Goal: Information Seeking & Learning: Learn about a topic

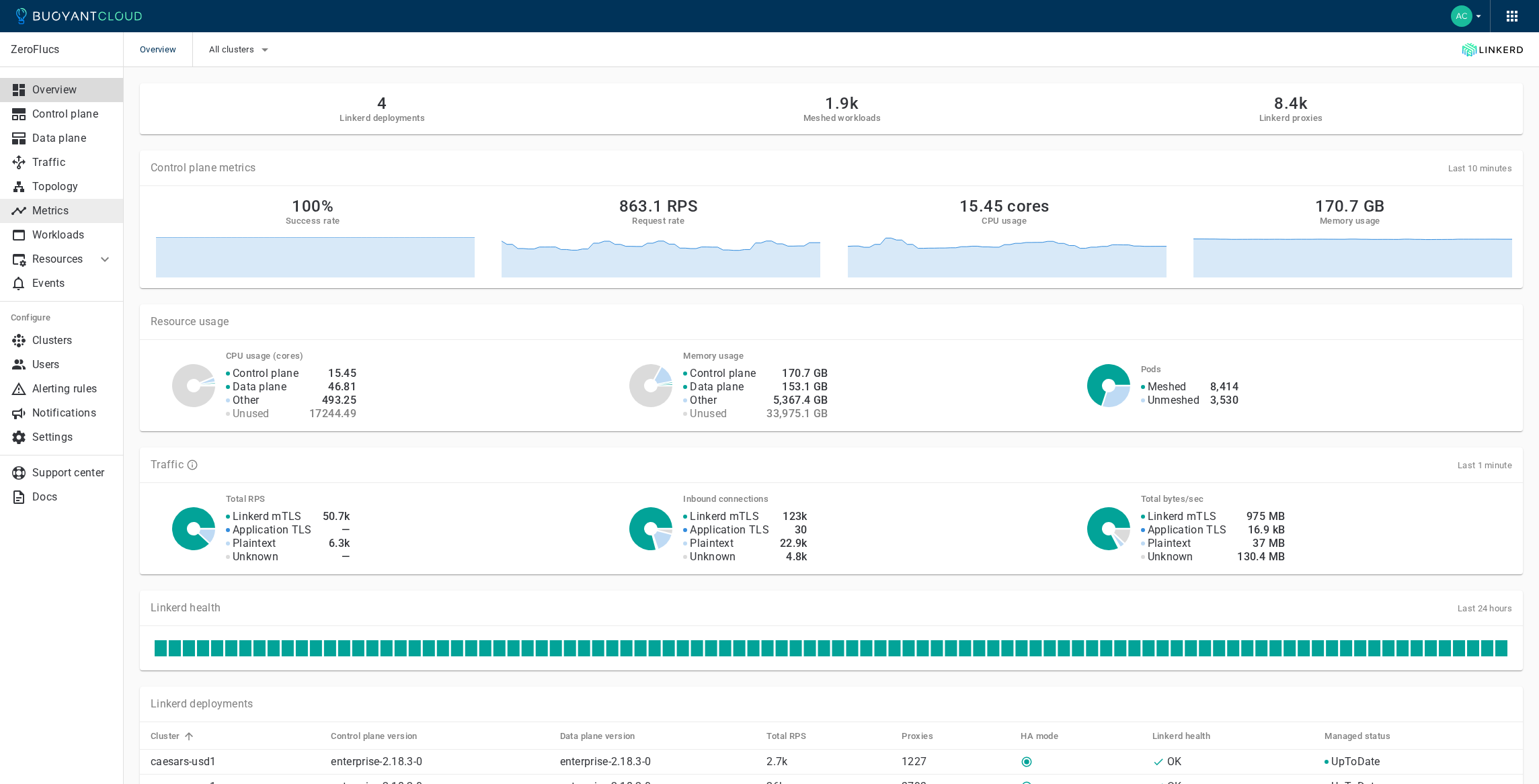
click at [89, 215] on p "Metrics" at bounding box center [72, 211] width 81 height 14
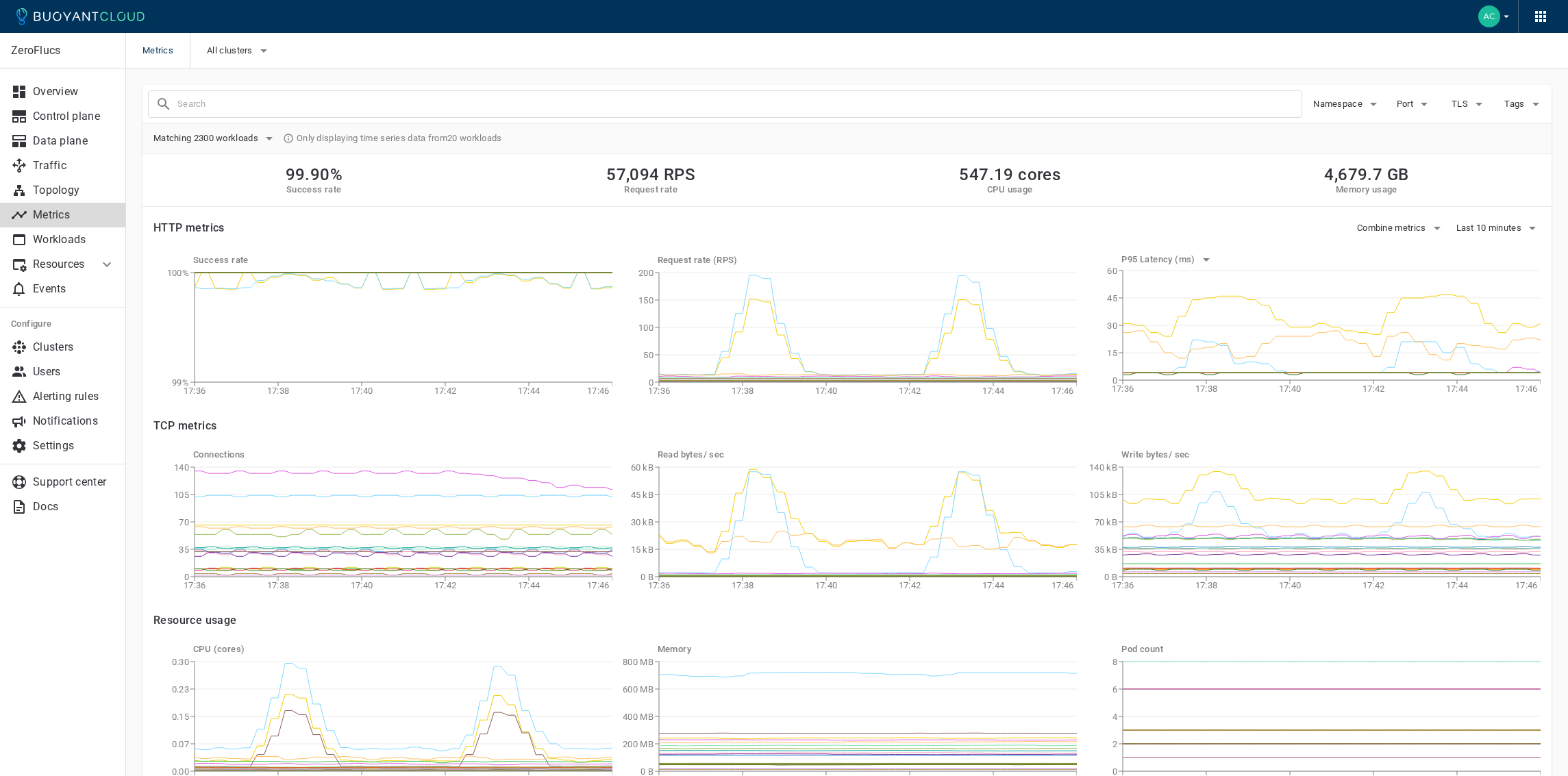
click at [345, 109] on input "text" at bounding box center [739, 104] width 1124 height 19
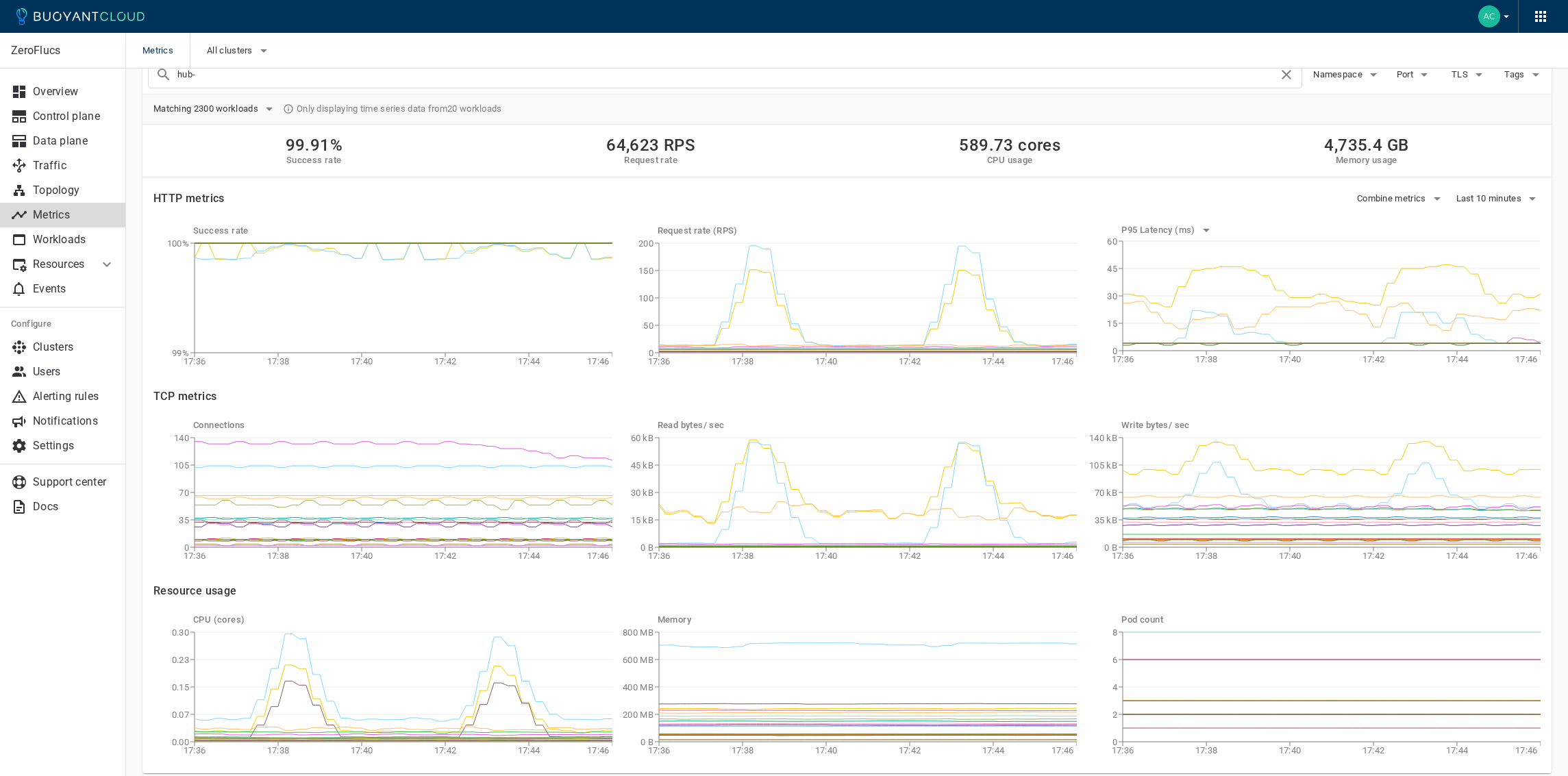
scroll to position [42, 0]
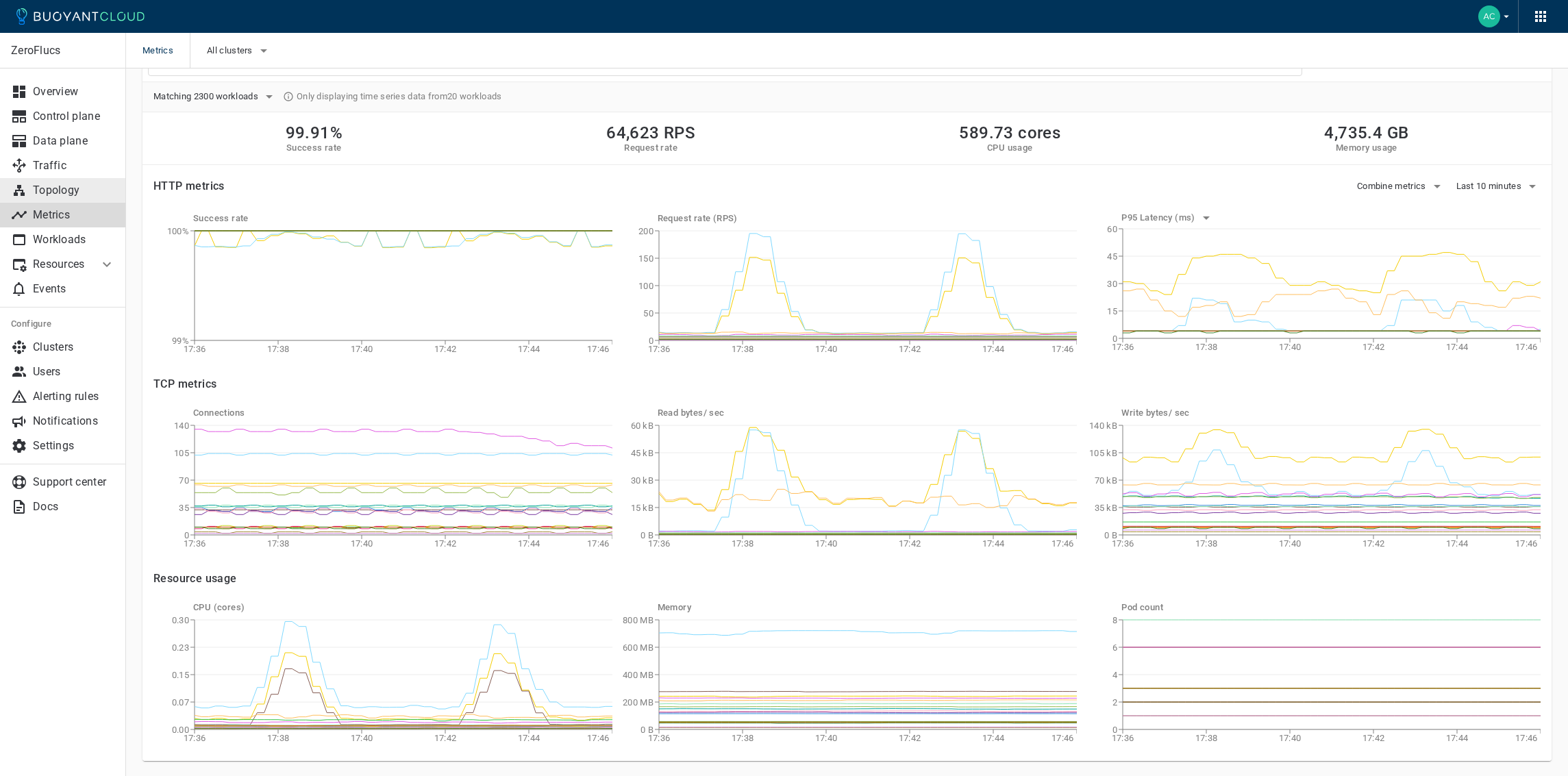
type input "hub-"
click at [78, 190] on p "Topology" at bounding box center [74, 191] width 82 height 14
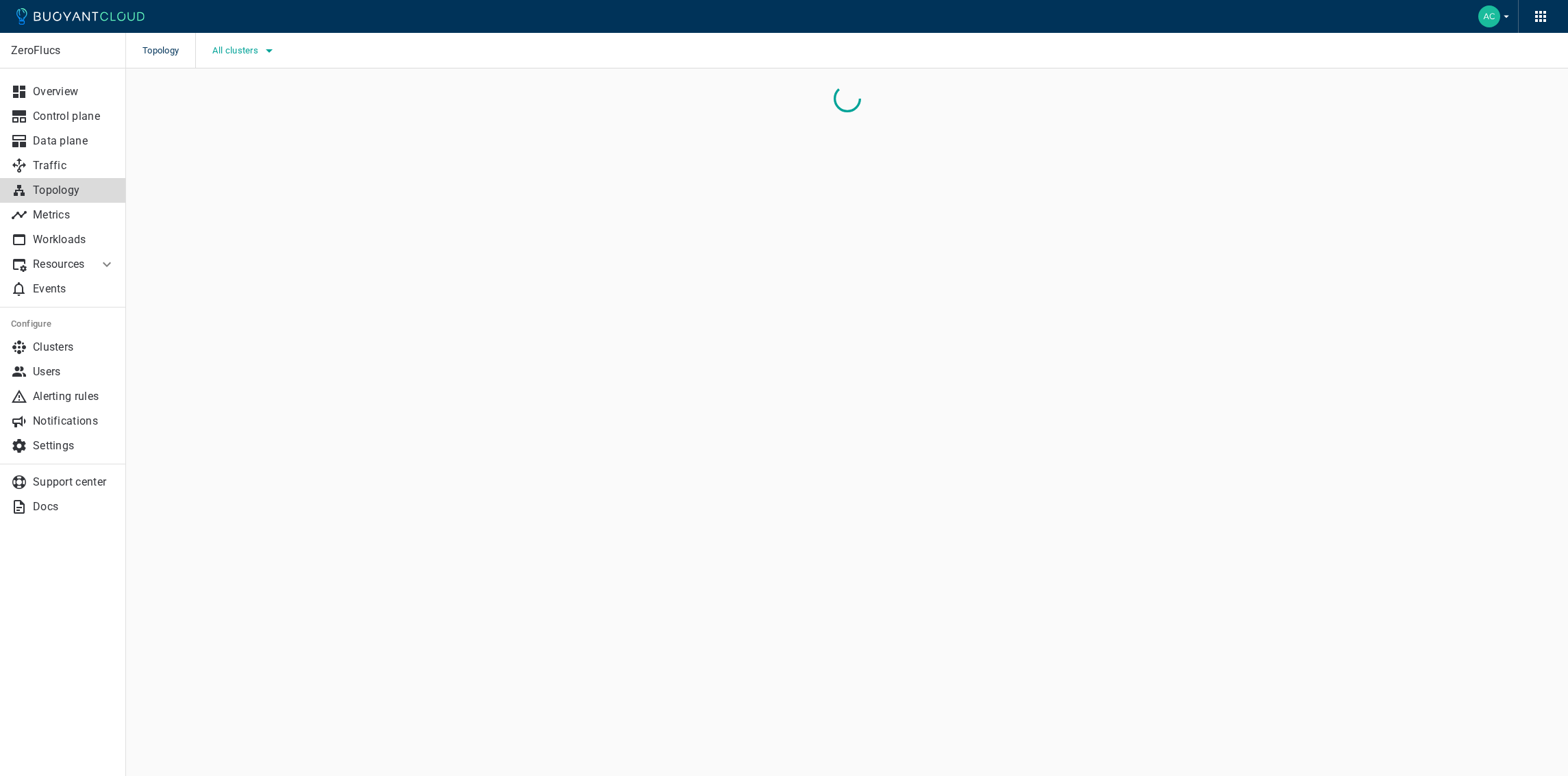
click at [256, 60] on button "All clusters" at bounding box center [244, 51] width 65 height 21
click at [270, 93] on span "caesars-usp1" at bounding box center [279, 93] width 67 height 14
click at [240, 93] on input "caesars-usp1" at bounding box center [231, 92] width 16 height 16
checkbox input "true"
click at [508, 154] on div at bounding box center [784, 388] width 1568 height 776
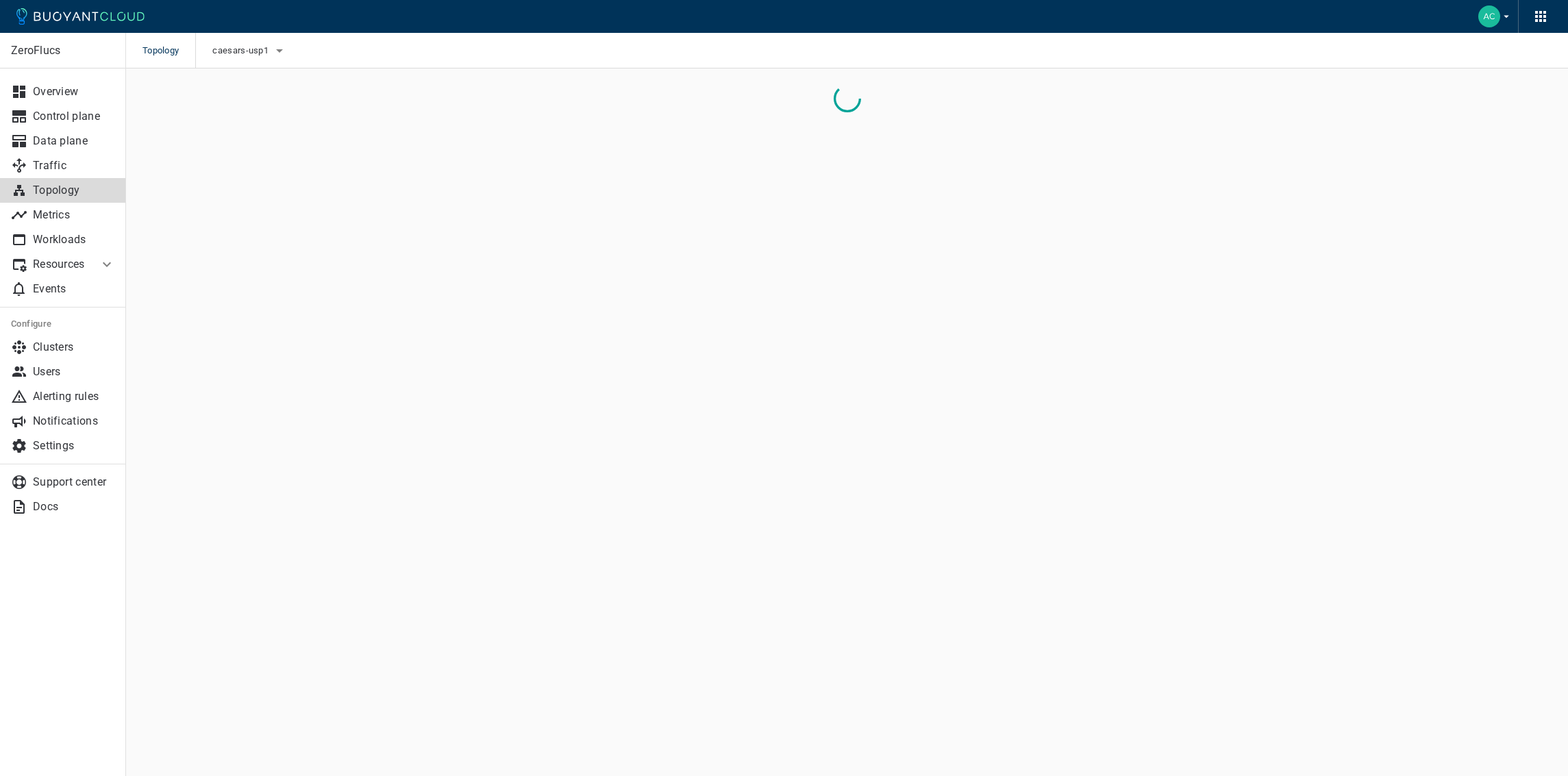
click at [1482, 23] on img "button" at bounding box center [1488, 16] width 22 height 22
click at [1147, 173] on div at bounding box center [784, 388] width 1568 height 776
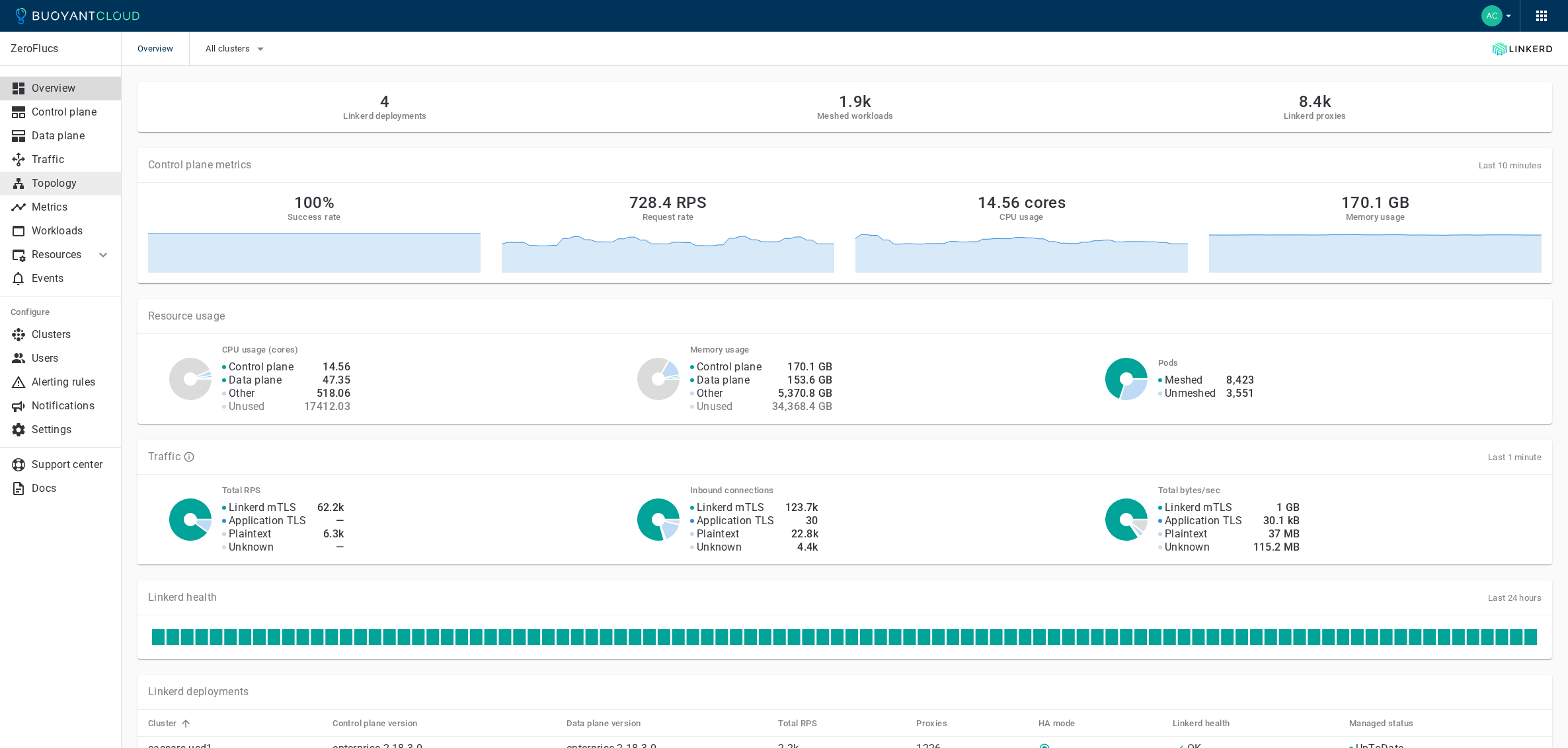
click at [61, 184] on p "Topology" at bounding box center [71, 184] width 79 height 13
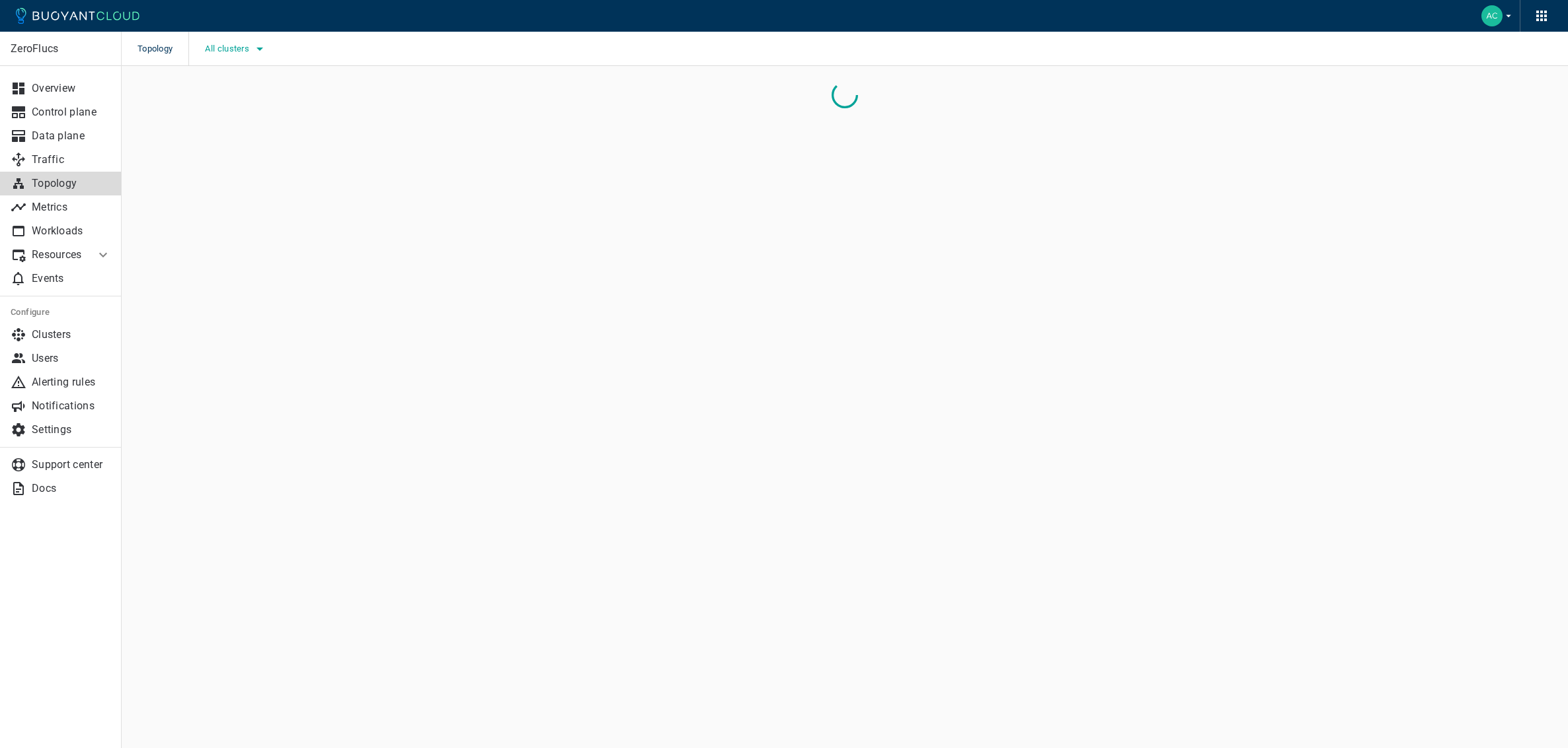
click at [248, 52] on span "All clusters" at bounding box center [228, 48] width 47 height 11
click at [312, 93] on p "caesars-usp1" at bounding box center [278, 89] width 121 height 27
click at [299, 89] on span "caesars-usp1" at bounding box center [269, 89] width 64 height 13
click at [232, 89] on input "caesars-usp1" at bounding box center [223, 89] width 16 height 16
checkbox input "true"
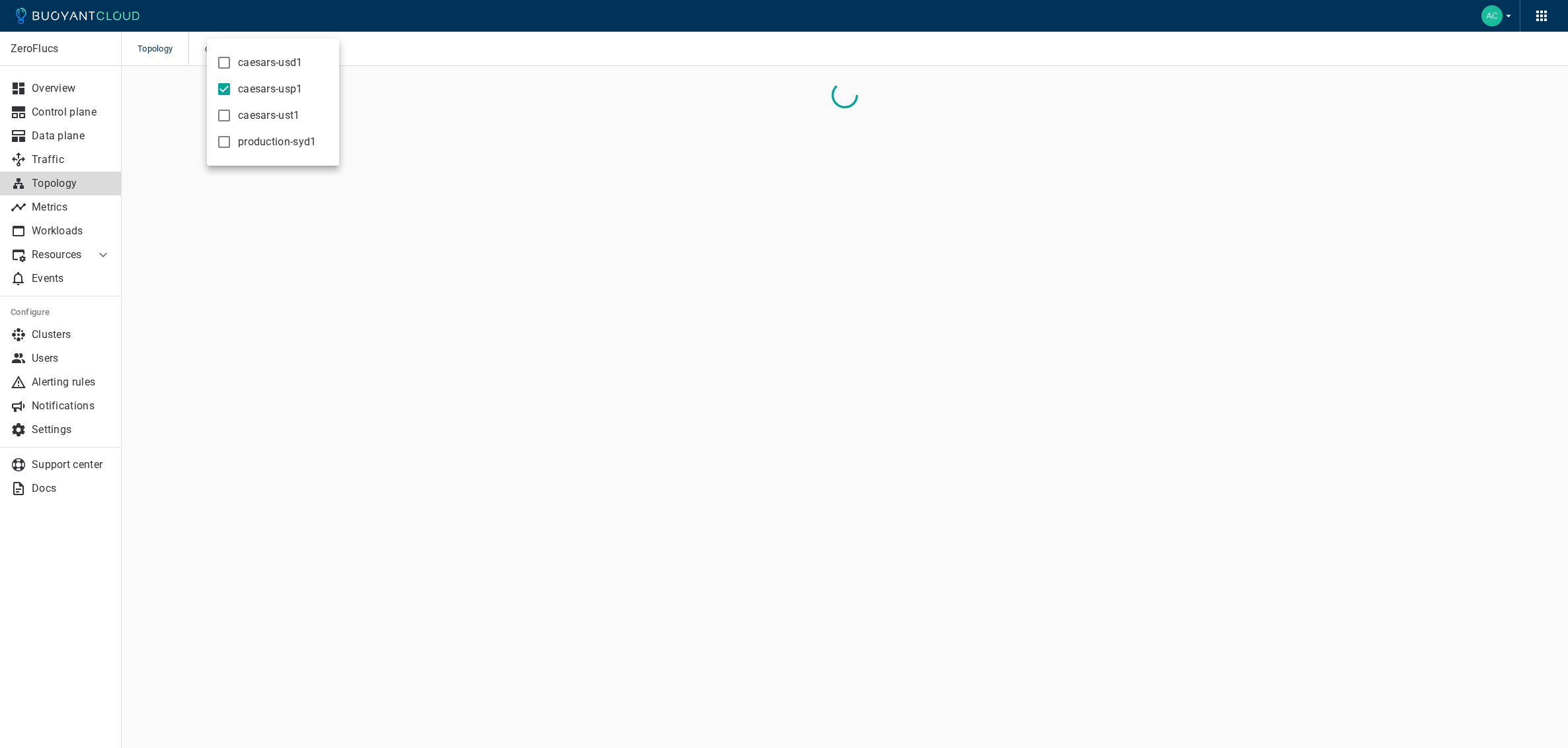
drag, startPoint x: 499, startPoint y: 160, endPoint x: 386, endPoint y: 157, distance: 113.0
click at [496, 160] on div at bounding box center [784, 374] width 1568 height 748
click at [53, 214] on link "Metrics" at bounding box center [60, 207] width 121 height 23
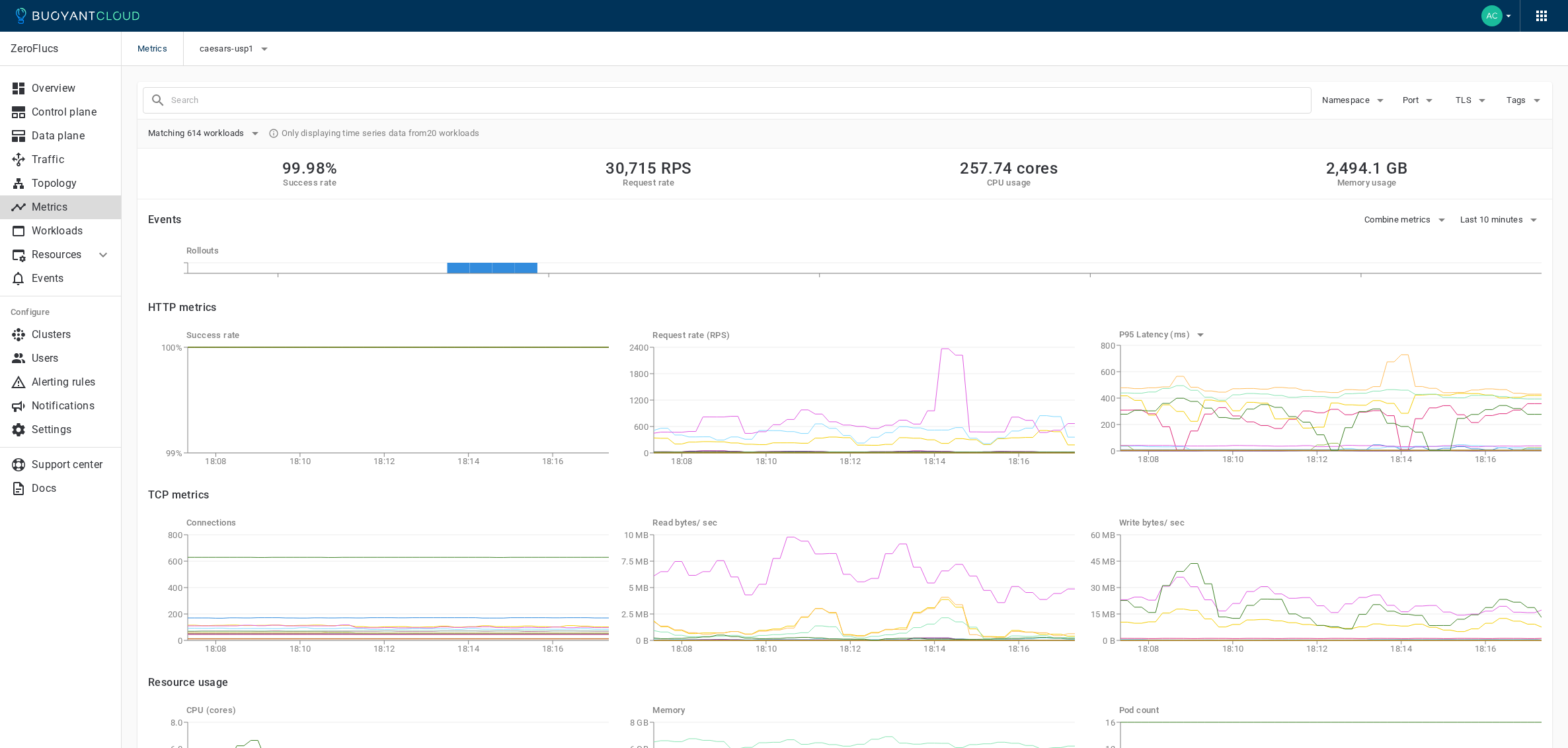
click at [285, 102] on input "text" at bounding box center [741, 100] width 1139 height 18
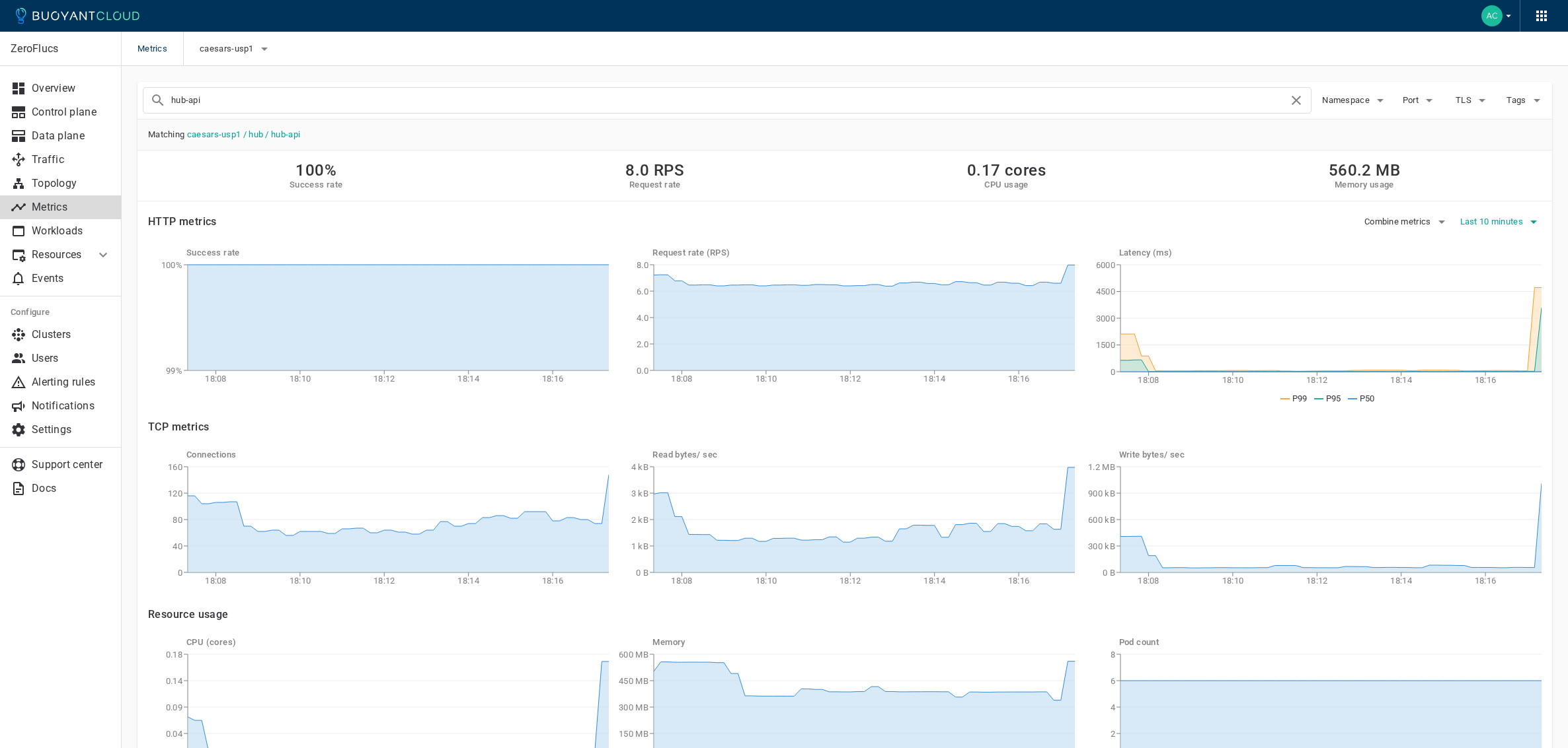
click at [1514, 219] on span "Last 10 minutes" at bounding box center [1493, 221] width 66 height 11
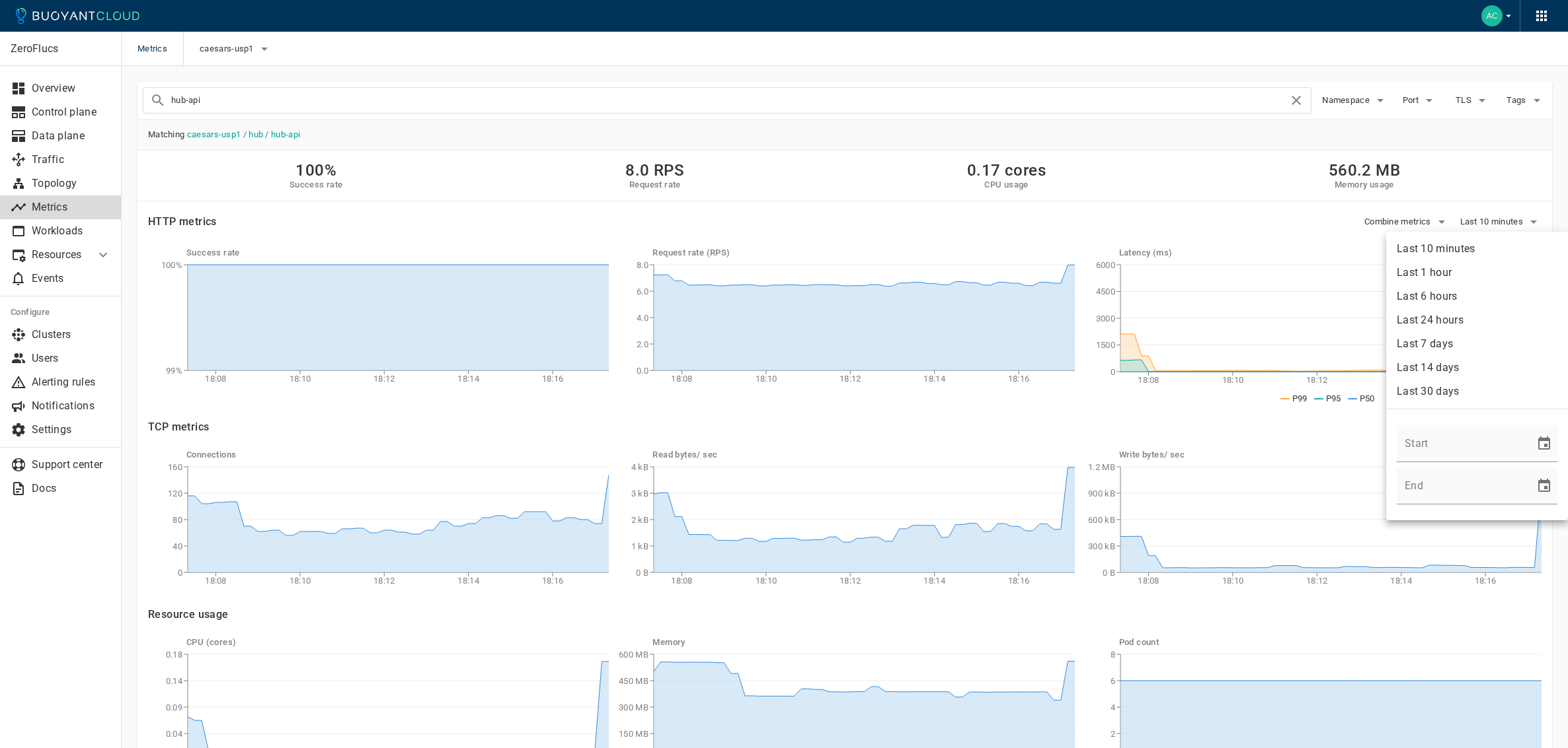
click at [1454, 338] on li "Last 7 days" at bounding box center [1476, 344] width 181 height 23
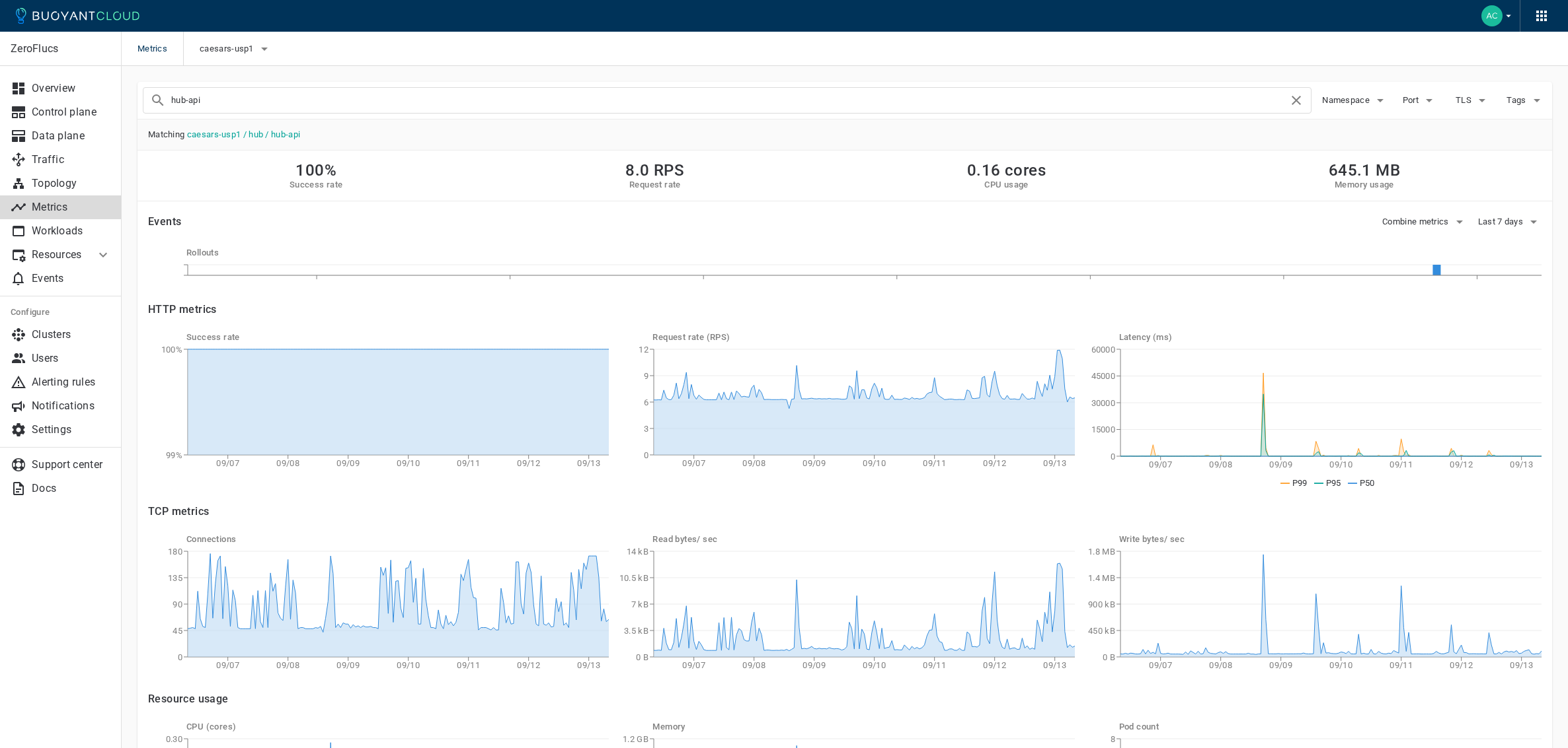
click at [257, 112] on div "hub-api" at bounding box center [727, 100] width 1168 height 27
type input "hub-gateway"
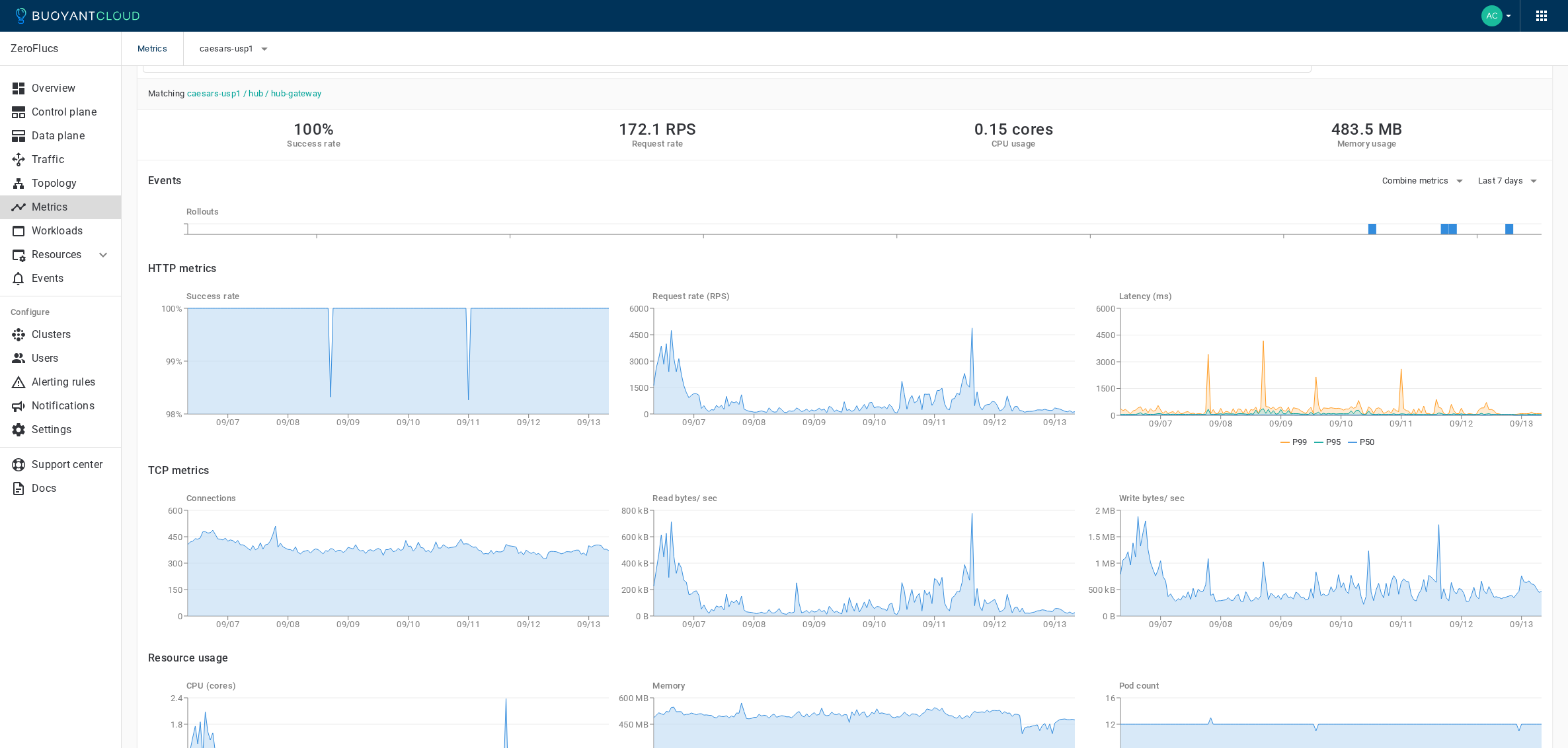
scroll to position [46, 0]
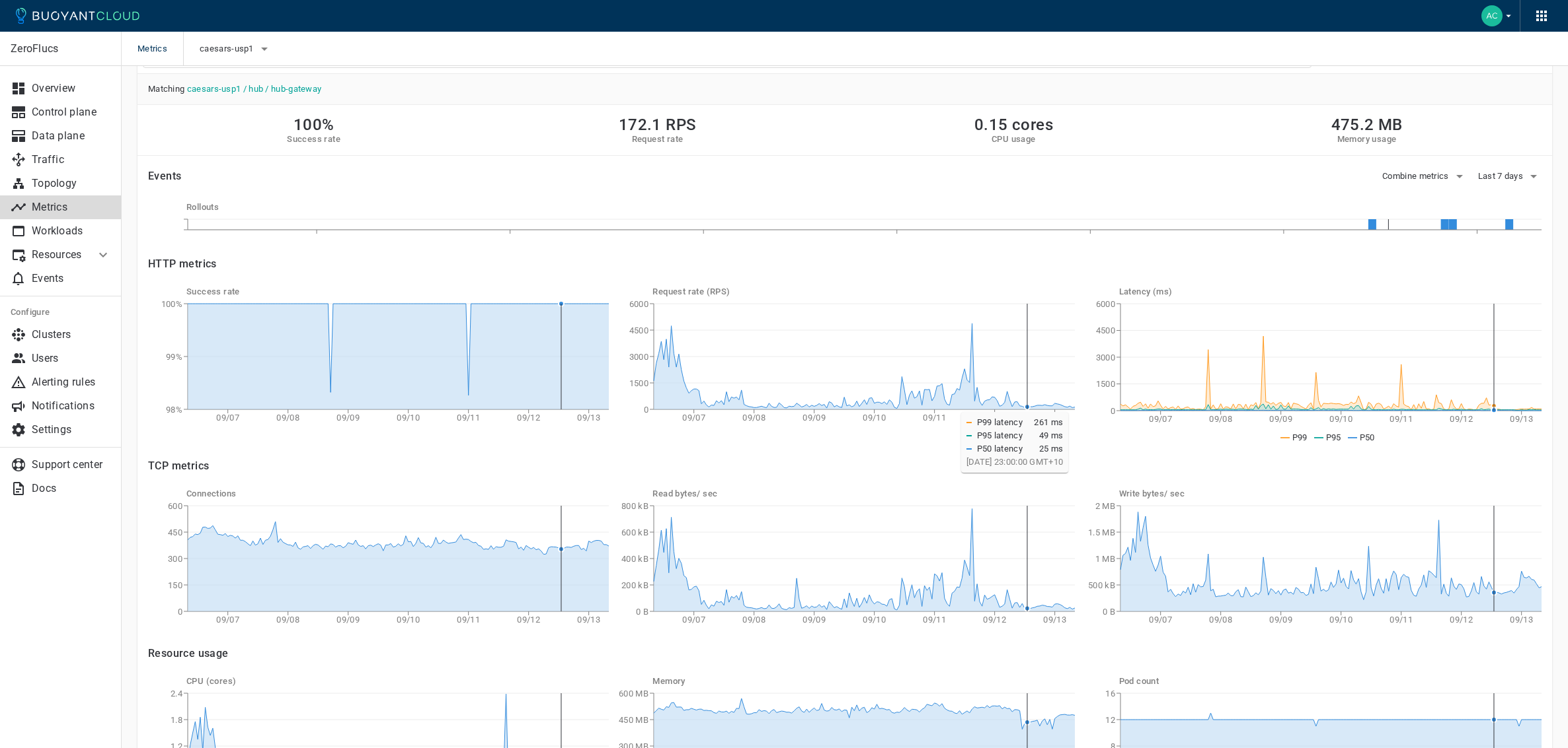
click at [1494, 405] on circle at bounding box center [1494, 406] width 5 height 5
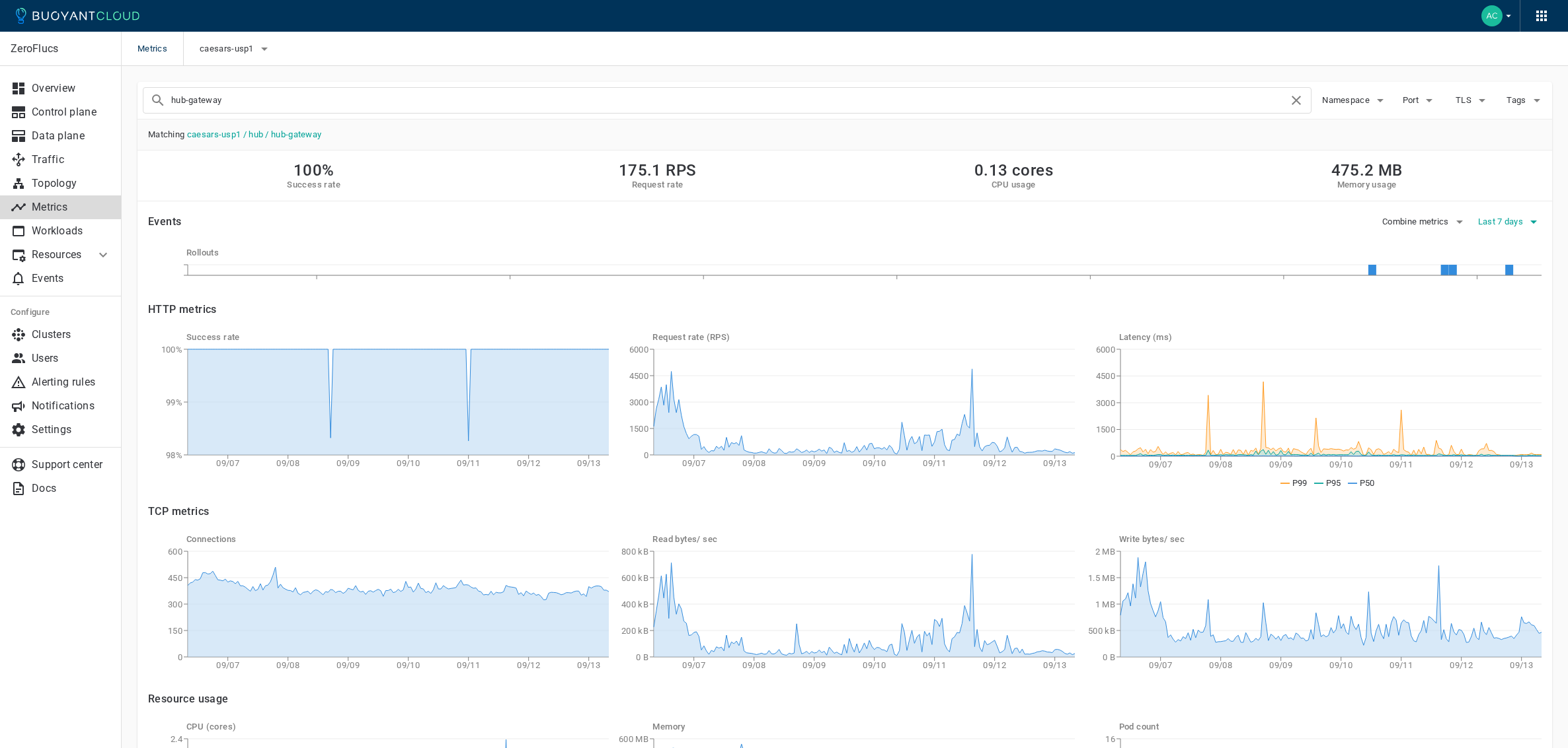
click at [1489, 216] on span "Last 7 days" at bounding box center [1501, 221] width 48 height 11
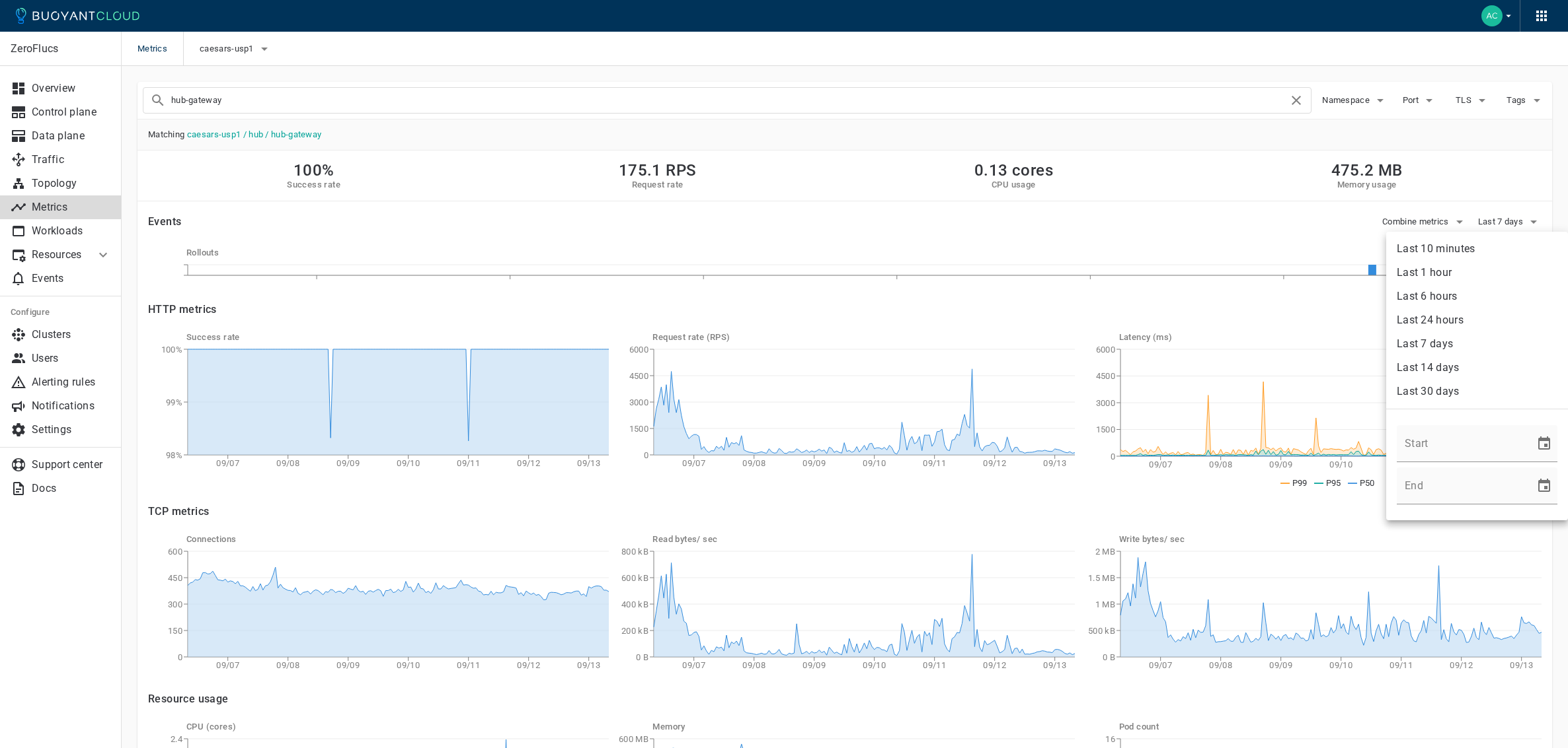
click at [1446, 323] on li "Last 24 hours" at bounding box center [1476, 320] width 181 height 23
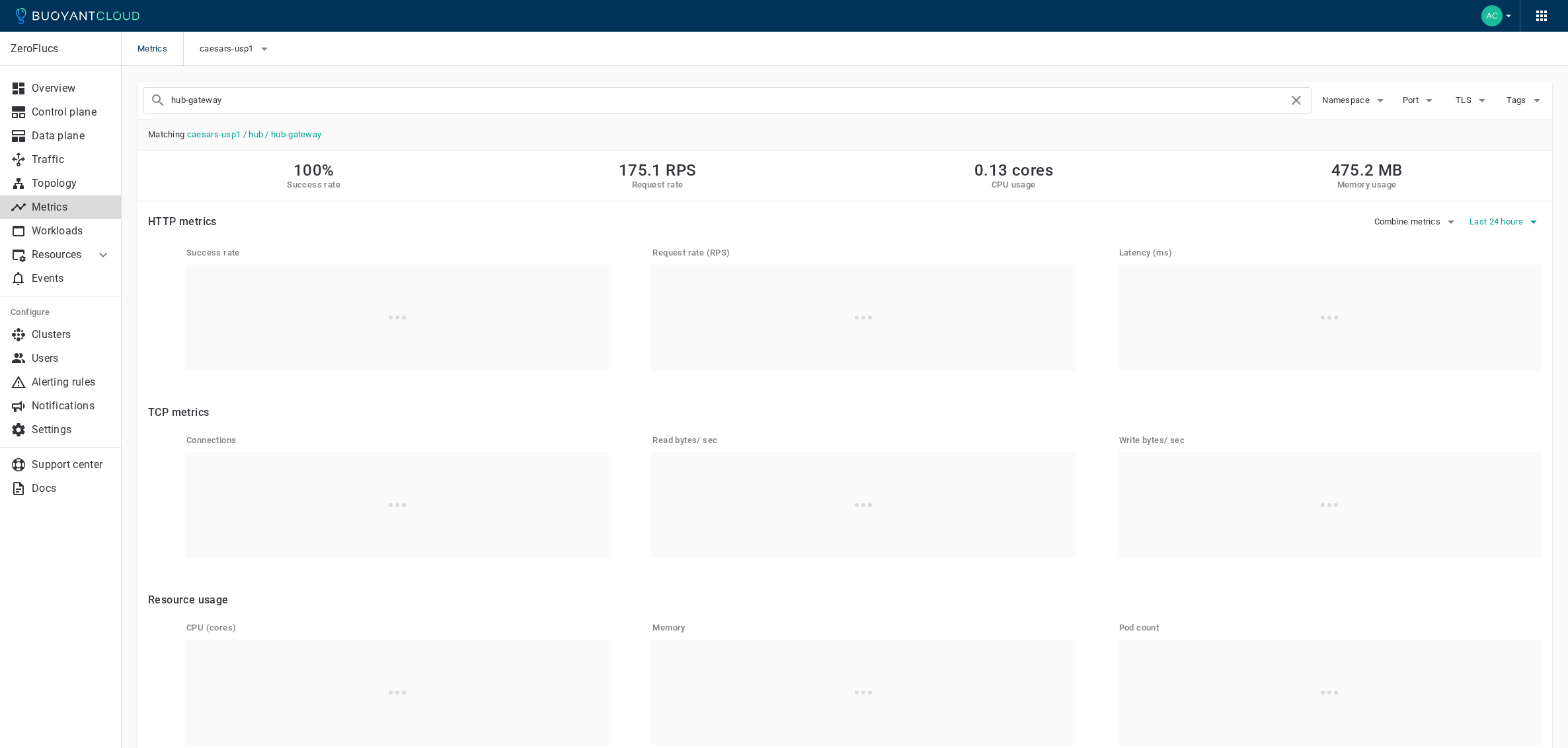
click at [1504, 226] on span "Last 24 hours" at bounding box center [1497, 221] width 56 height 11
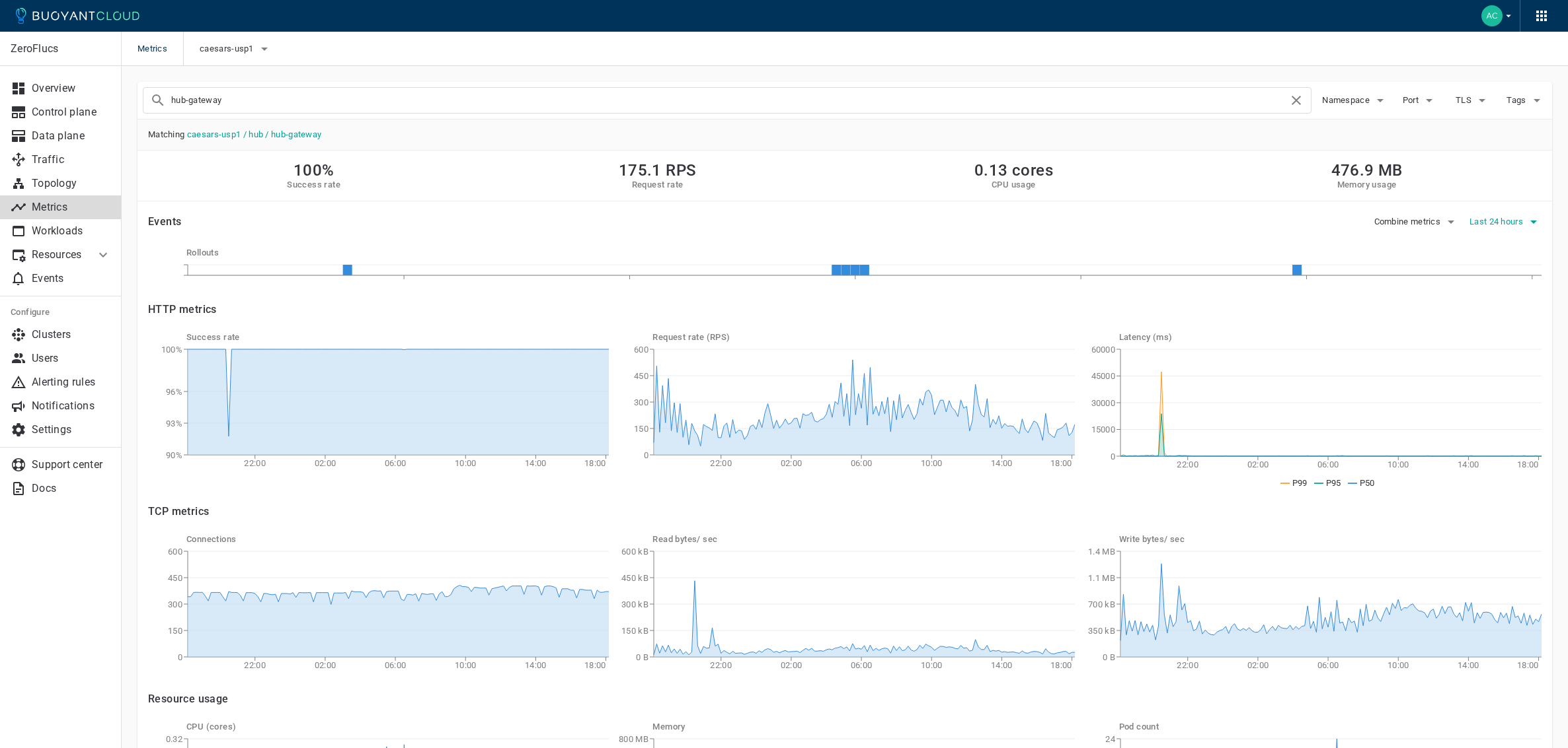
click at [1492, 213] on button "Last 24 hours" at bounding box center [1505, 222] width 72 height 20
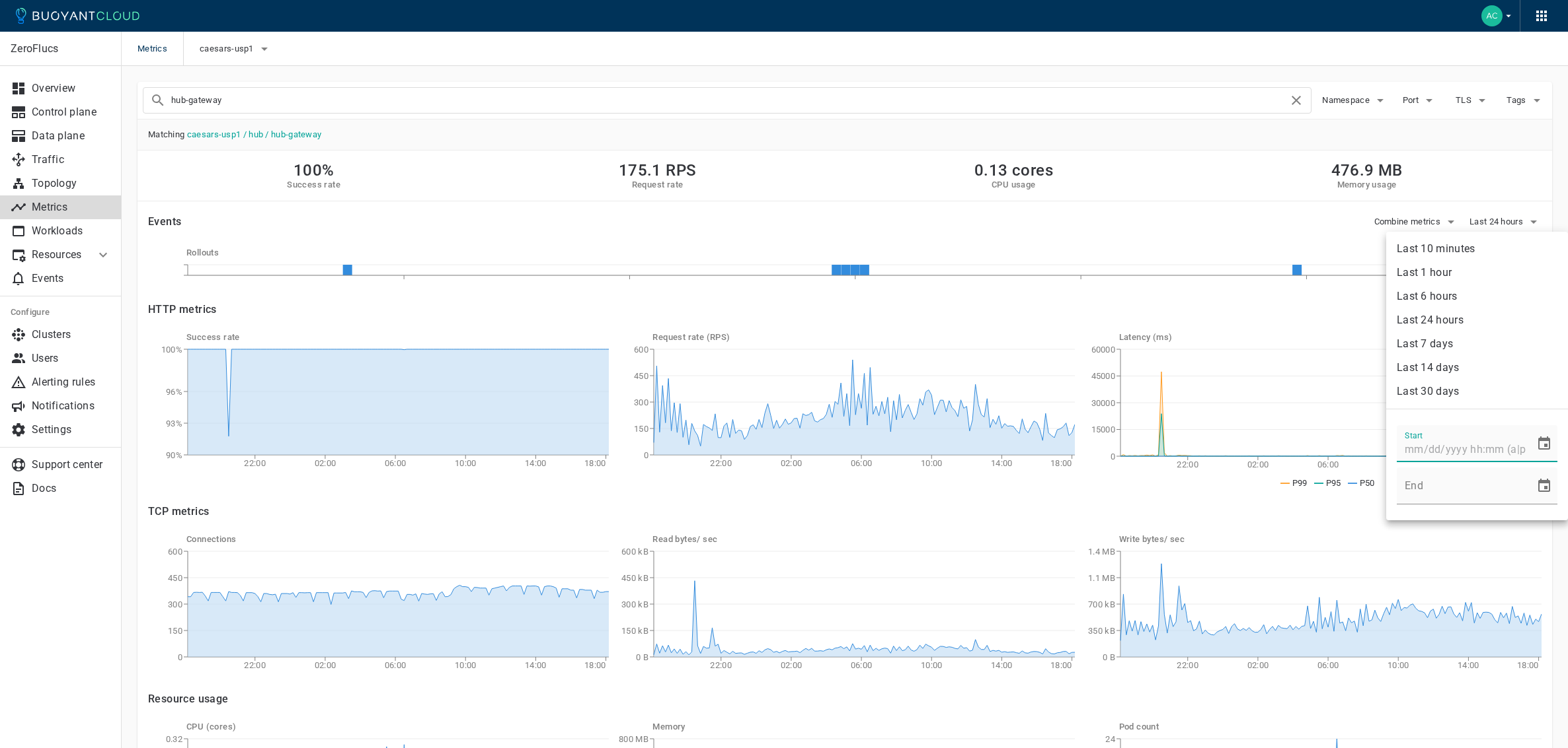
click at [1412, 450] on input "Start" at bounding box center [1461, 444] width 129 height 37
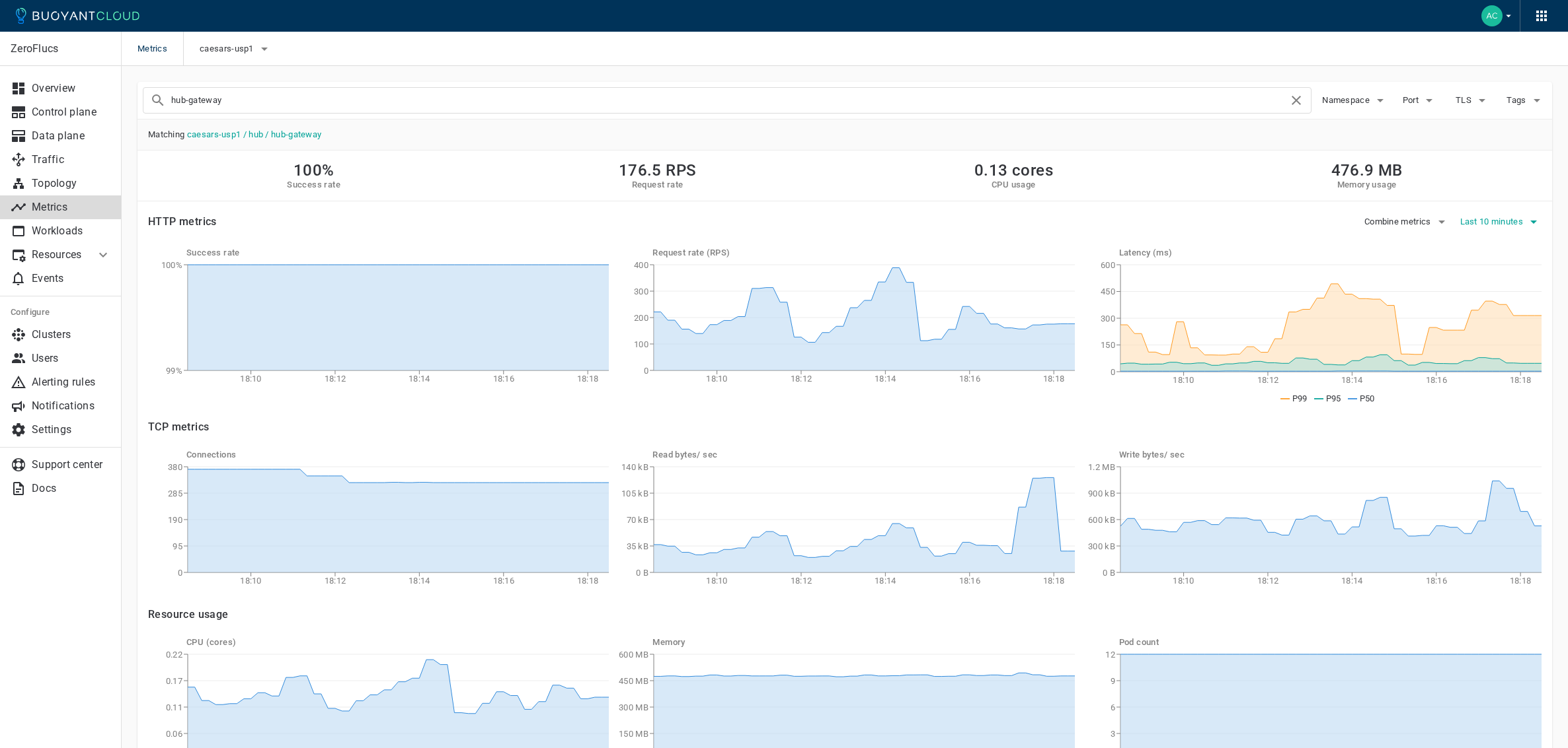
click at [1509, 230] on button "Last 10 minutes" at bounding box center [1501, 222] width 82 height 20
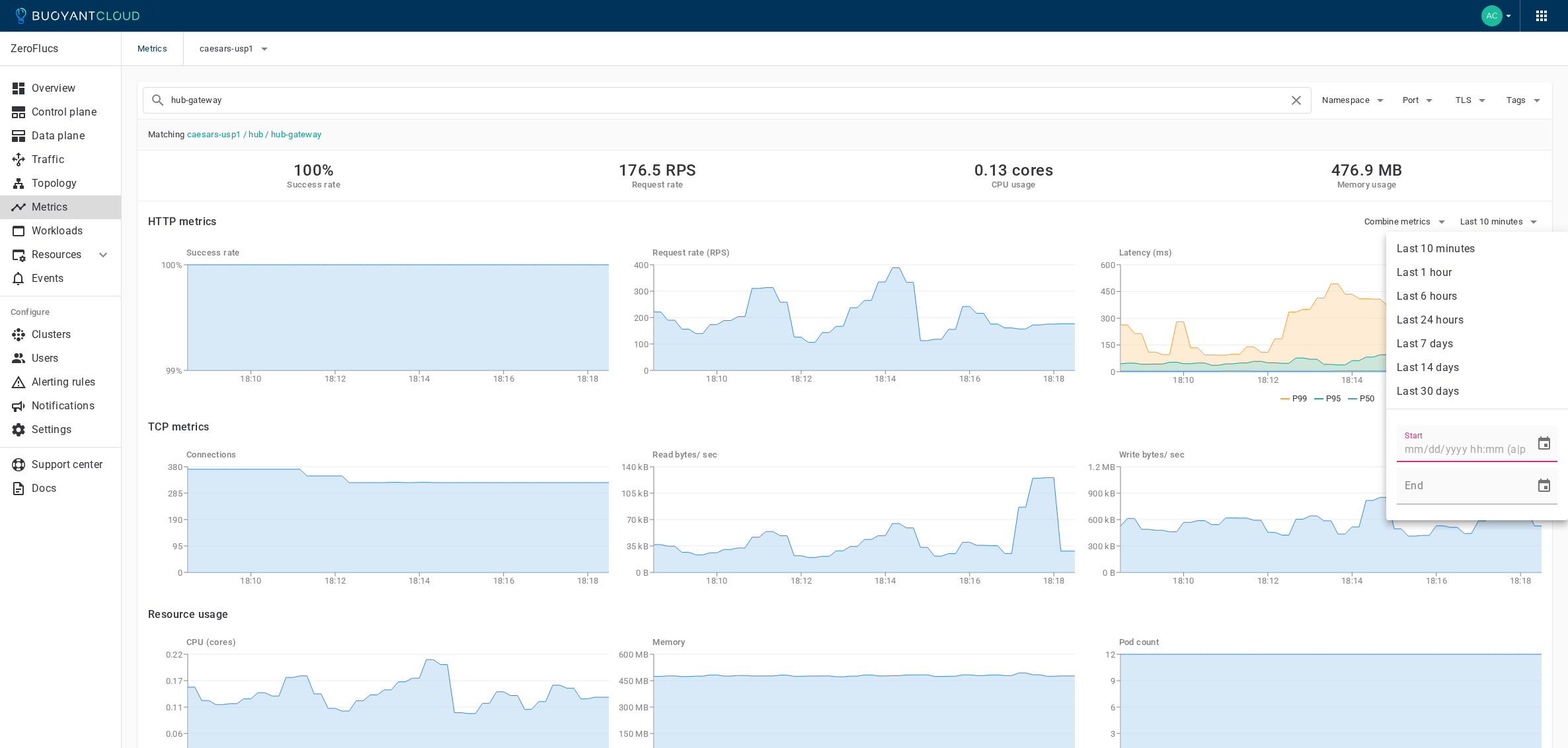
click at [1409, 449] on input "Start" at bounding box center [1461, 444] width 129 height 37
click at [1538, 440] on icon "Choose date" at bounding box center [1544, 443] width 12 height 13
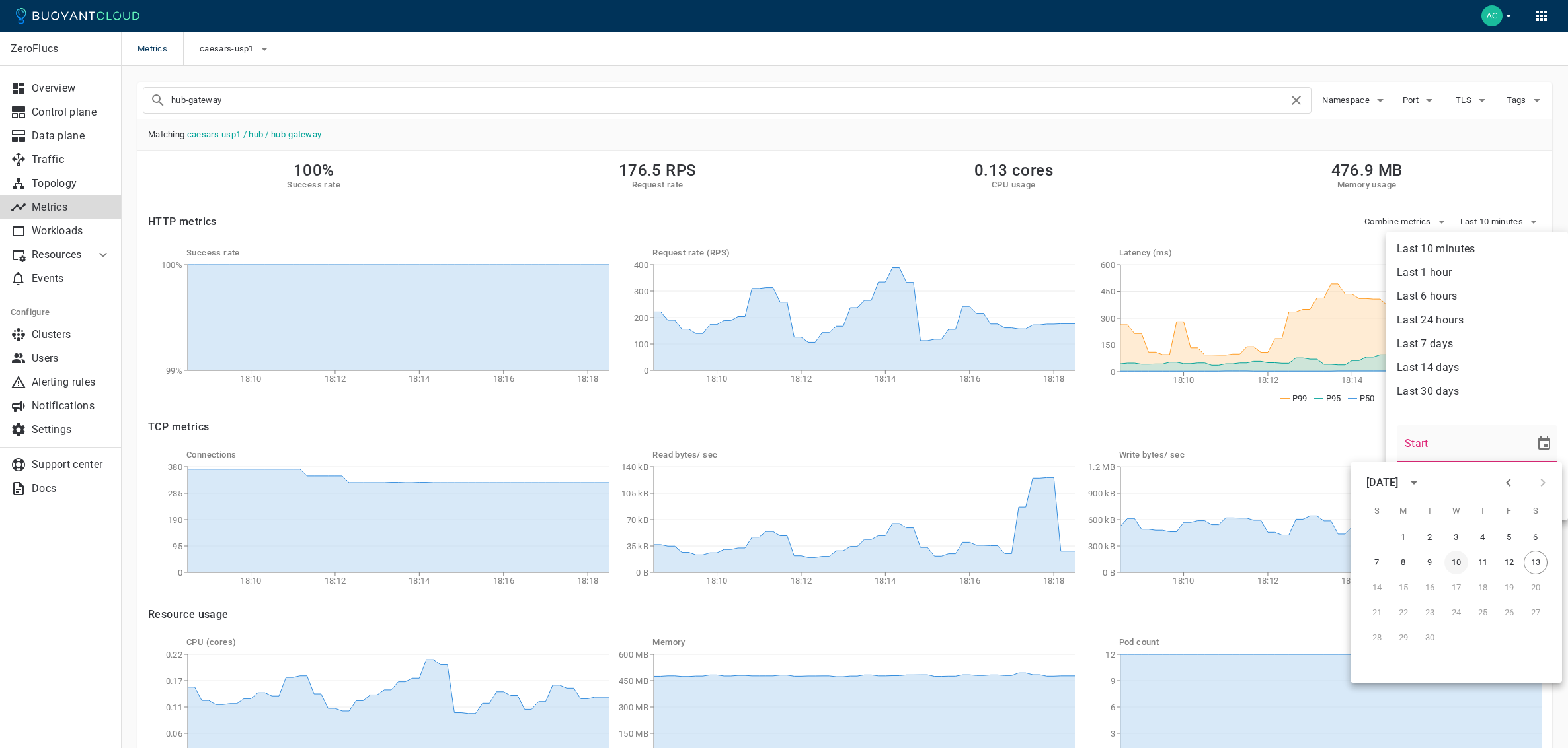
click at [1457, 562] on button "10" at bounding box center [1456, 562] width 23 height 23
type input "[DATE] 12:00 AM"
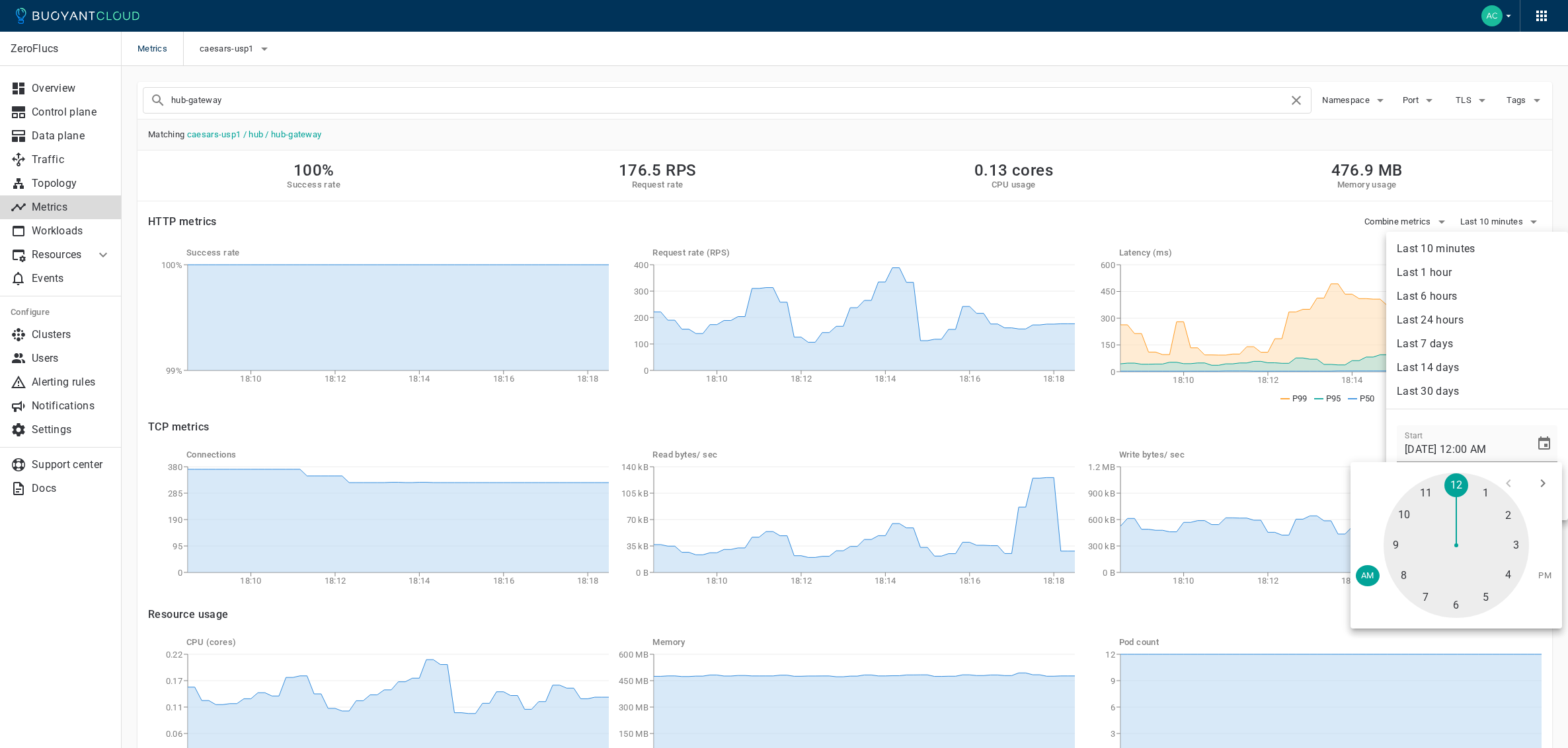
click at [1463, 488] on div at bounding box center [1456, 546] width 146 height 145
click at [1458, 486] on div at bounding box center [1456, 546] width 146 height 145
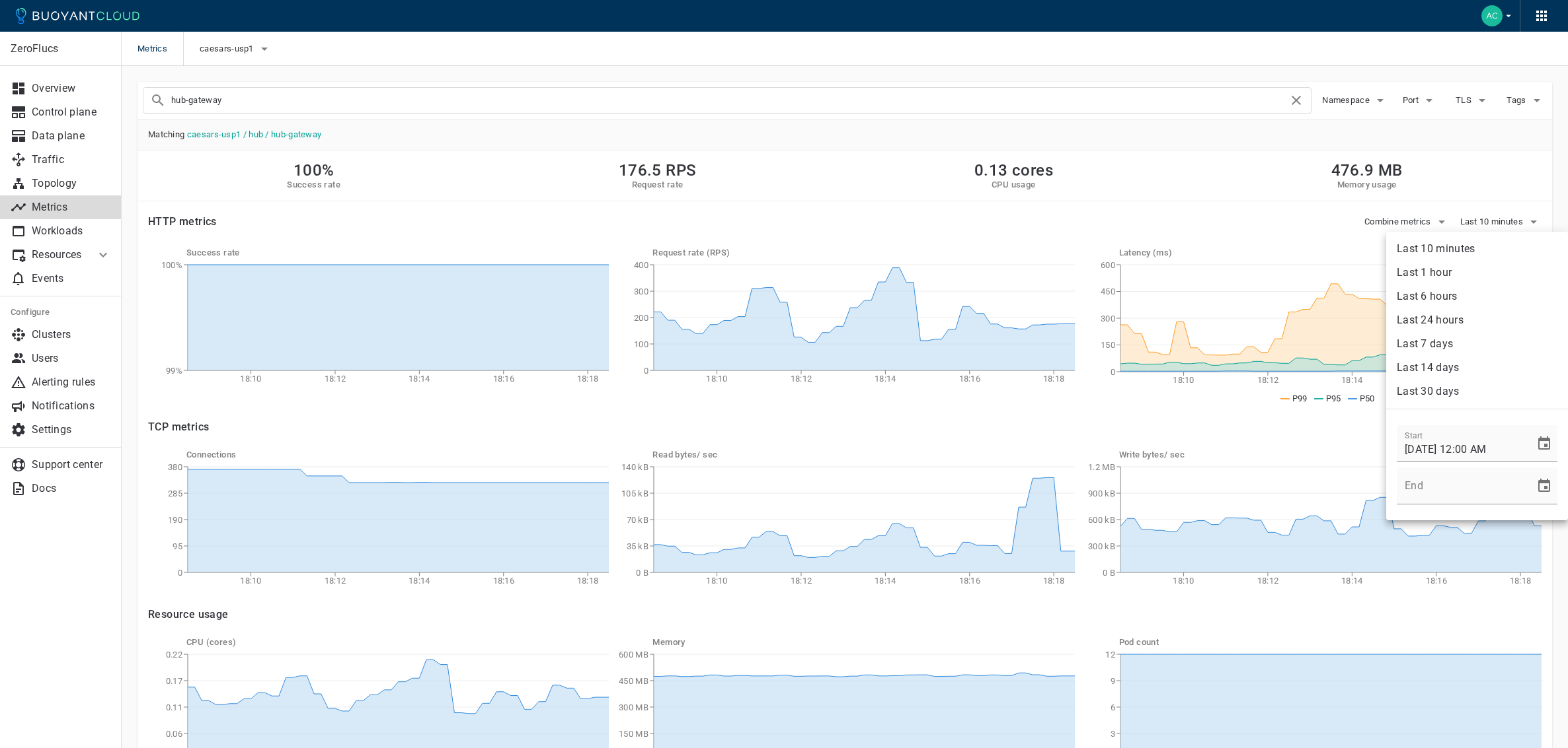
click at [1548, 485] on div "Start [DATE] 12:00 AM End" at bounding box center [1476, 465] width 181 height 100
click at [1538, 483] on icon "Choose date" at bounding box center [1544, 486] width 12 height 13
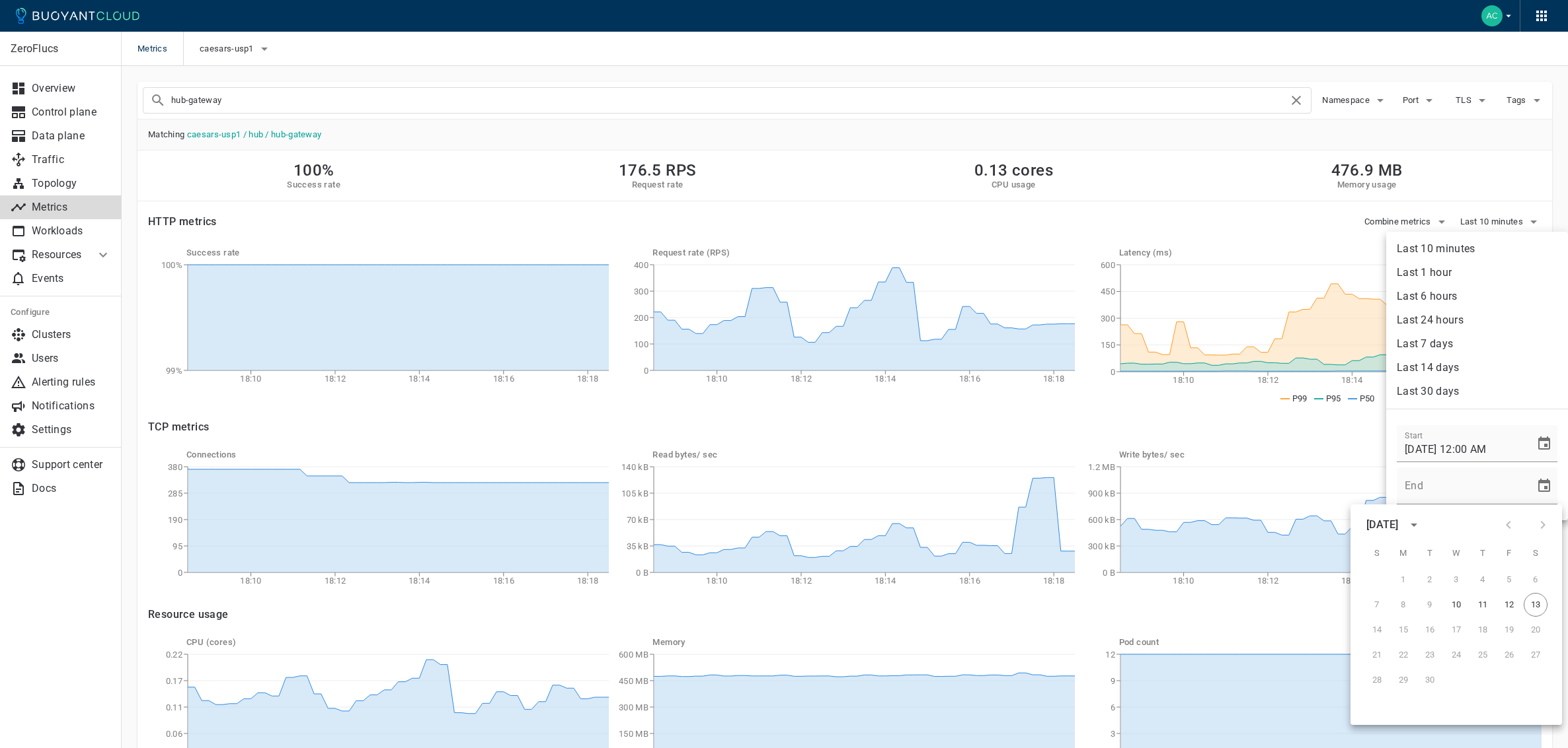
click at [1532, 604] on button "13" at bounding box center [1535, 605] width 23 height 23
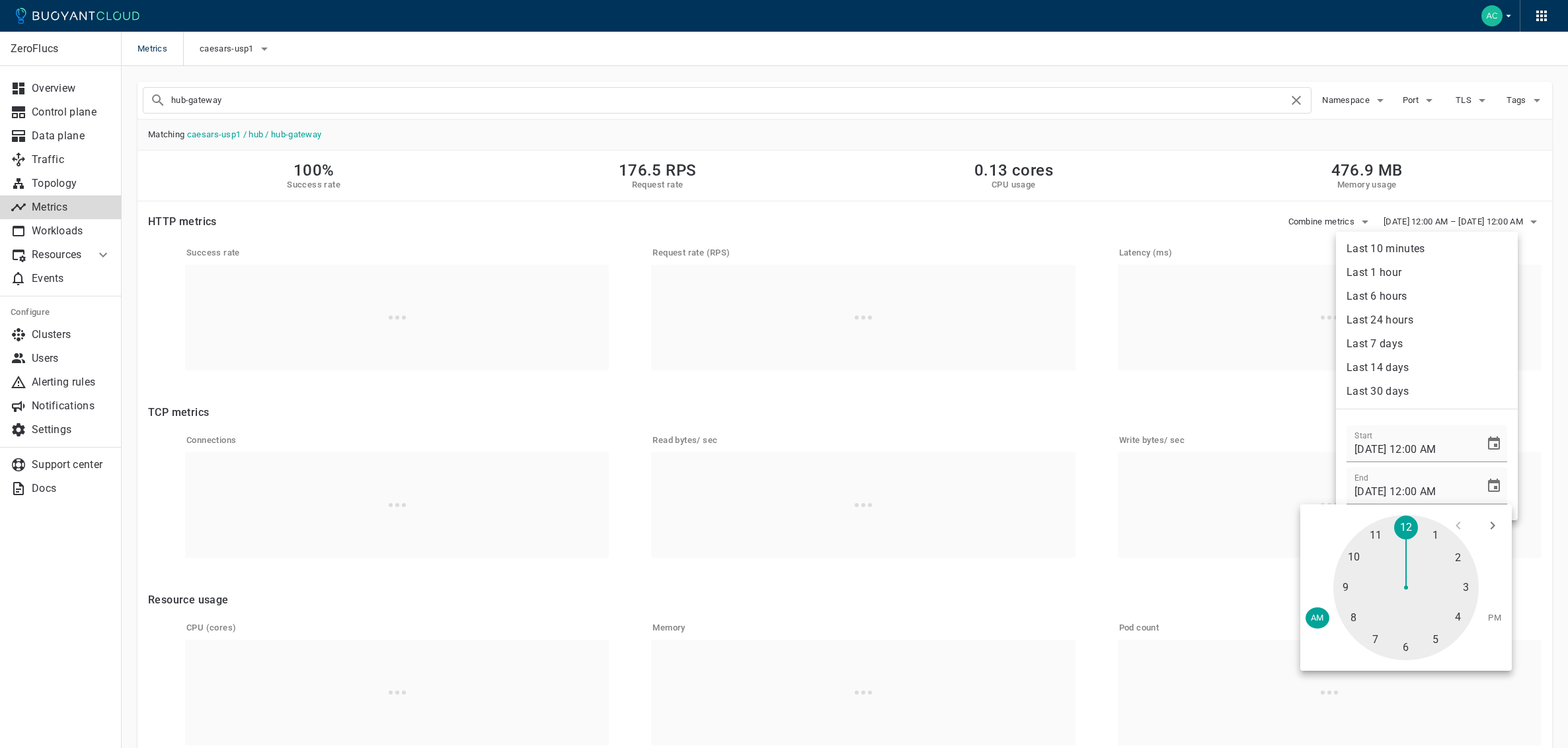
click at [1493, 619] on span "PM" at bounding box center [1494, 618] width 13 height 11
type input "[DATE] 12:00 PM"
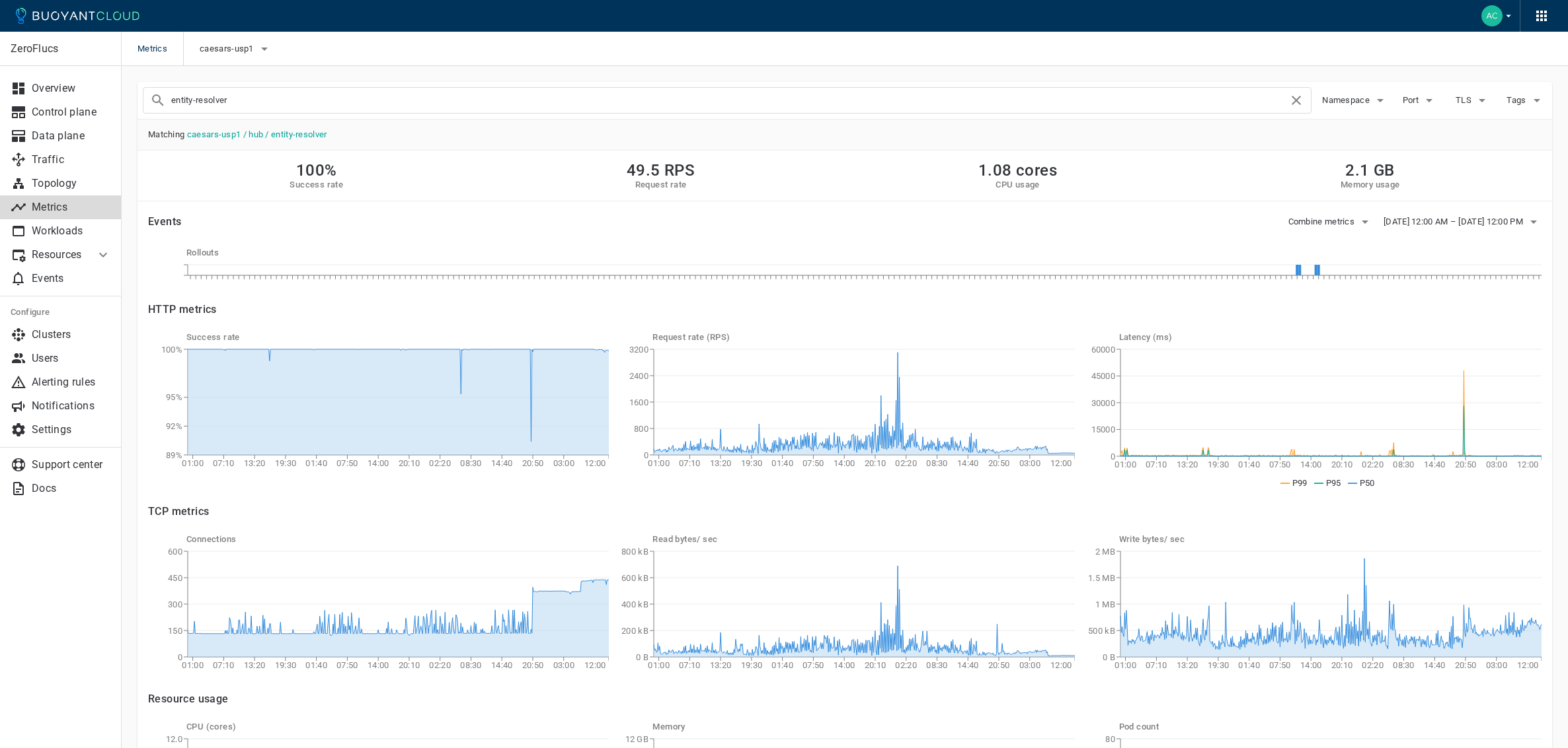
click at [370, 99] on input "entity-resolver" at bounding box center [730, 100] width 1117 height 18
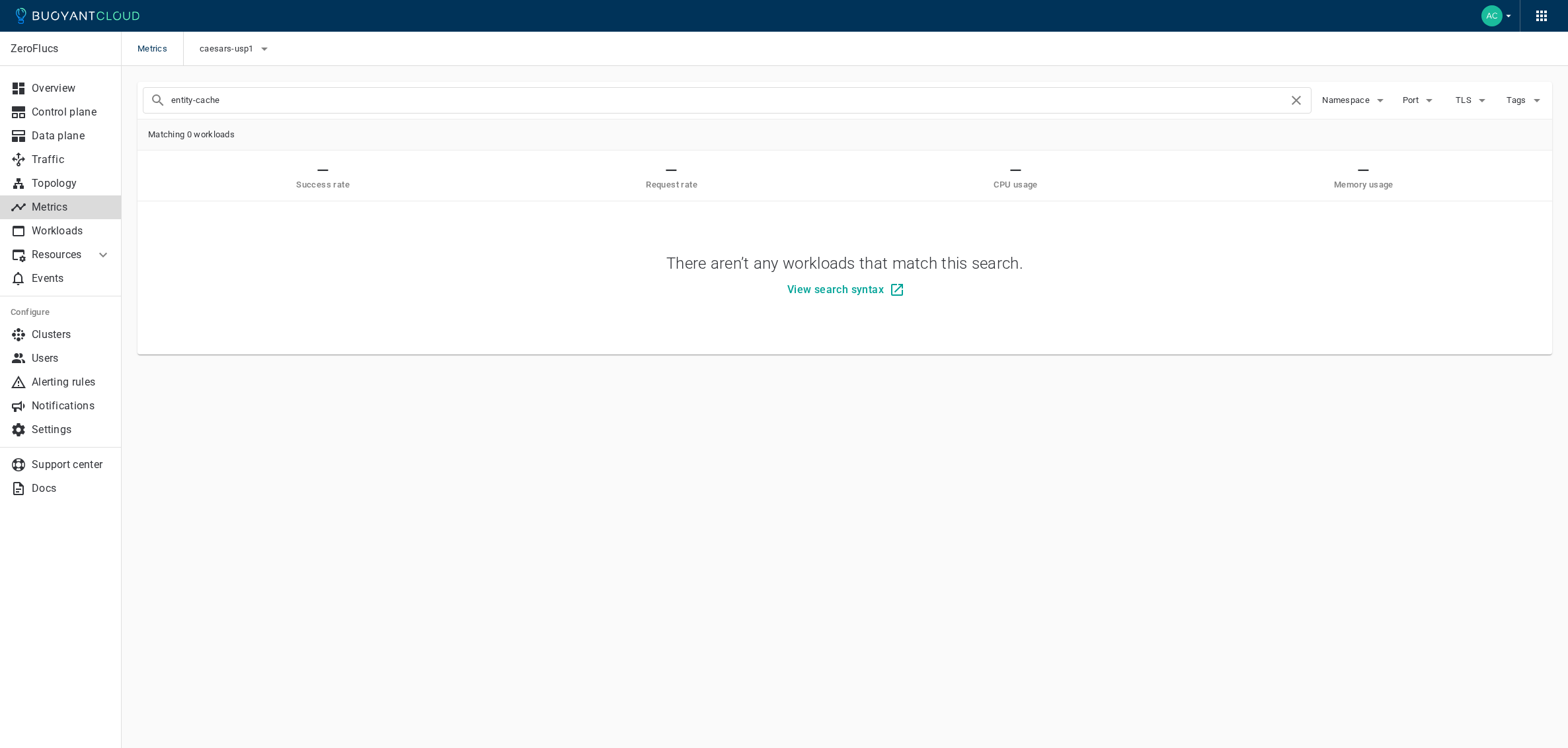
click at [365, 89] on div "entity-cache" at bounding box center [727, 100] width 1168 height 27
click at [361, 95] on input "entity-cache" at bounding box center [730, 100] width 1117 height 18
type input "hub-cache"
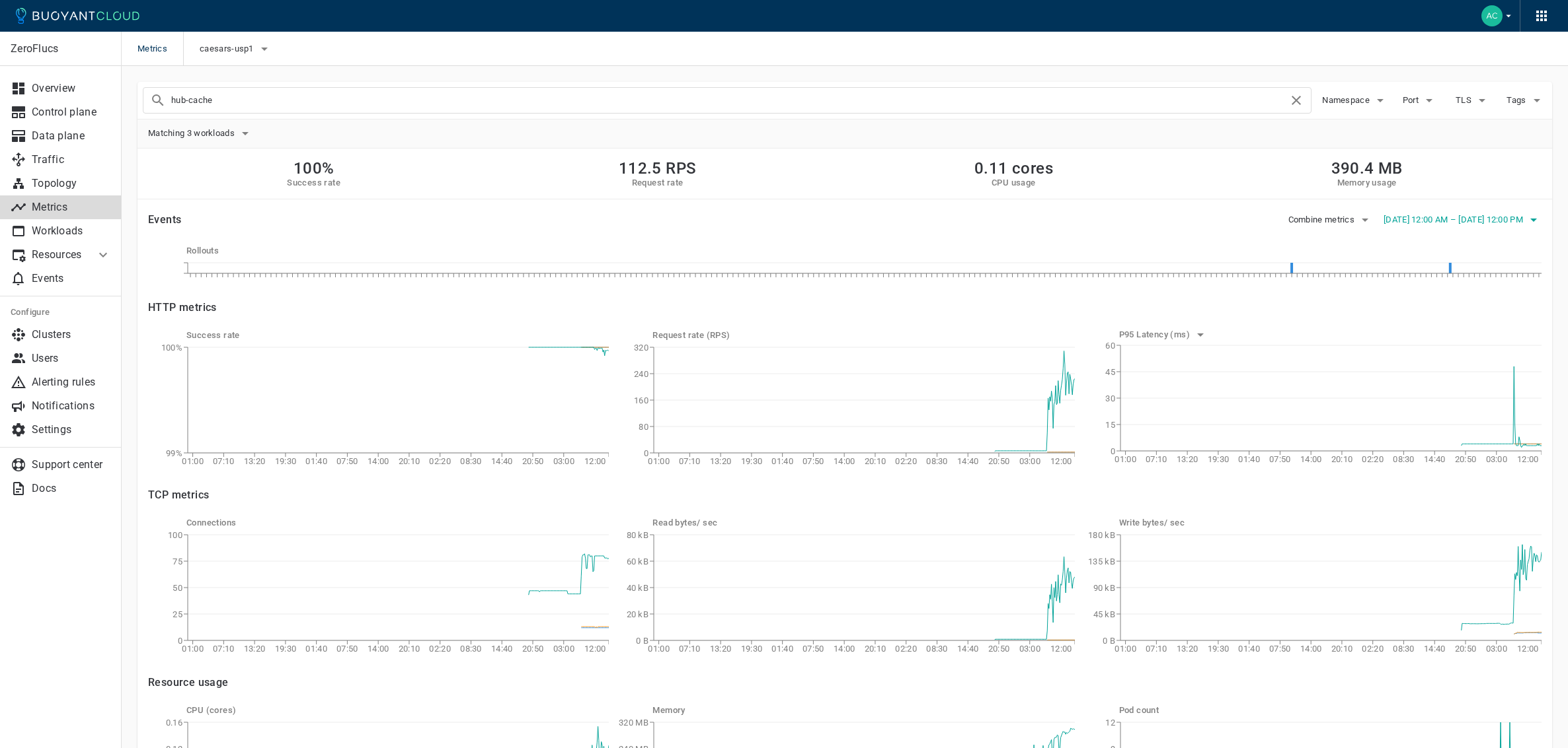
click at [1509, 213] on button "[DATE] 12:00 AM – [DATE] 12:00 PM" at bounding box center [1462, 220] width 158 height 20
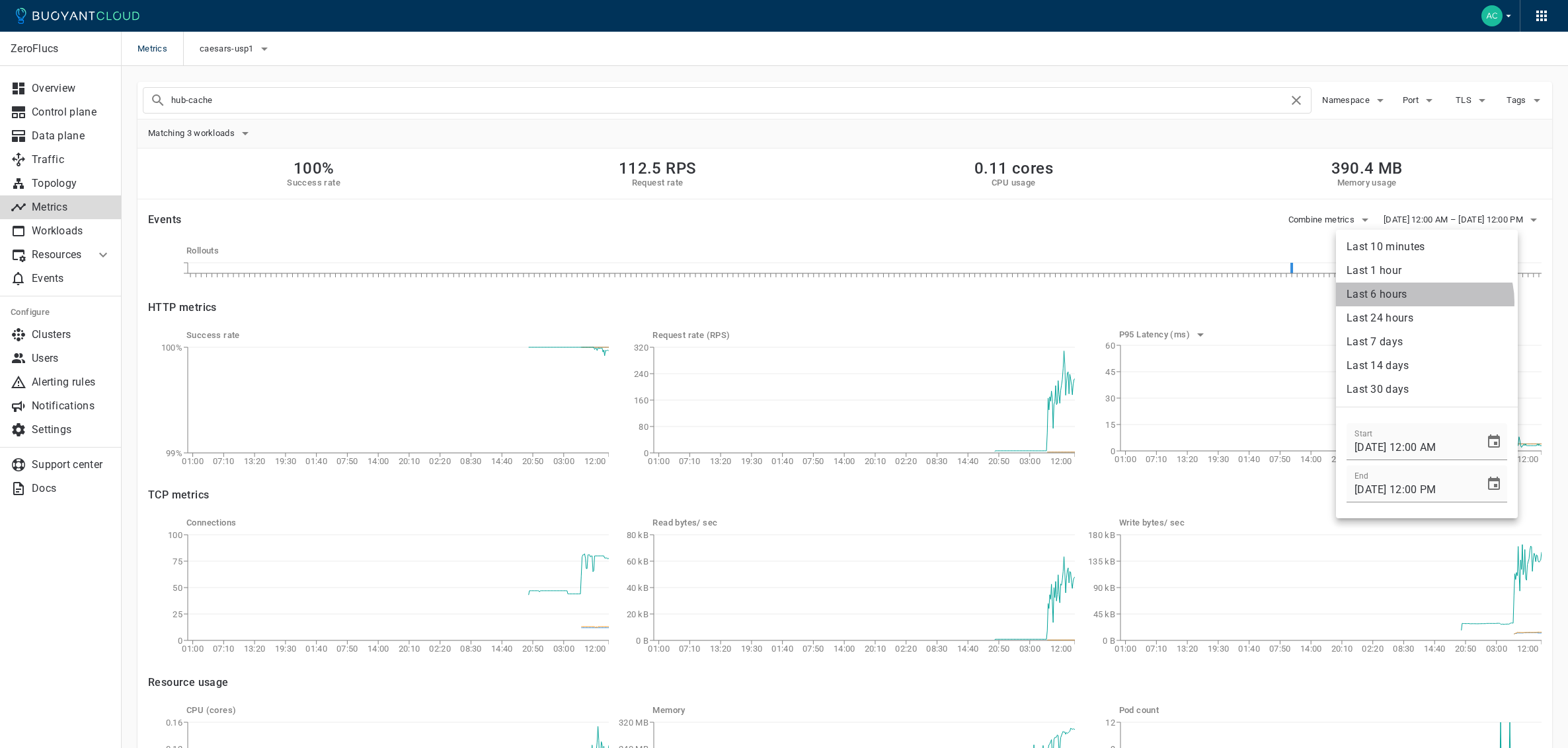
drag, startPoint x: 1423, startPoint y: 302, endPoint x: 1423, endPoint y: 292, distance: 10.0
click at [1423, 292] on li "Last 6 hours" at bounding box center [1426, 294] width 181 height 23
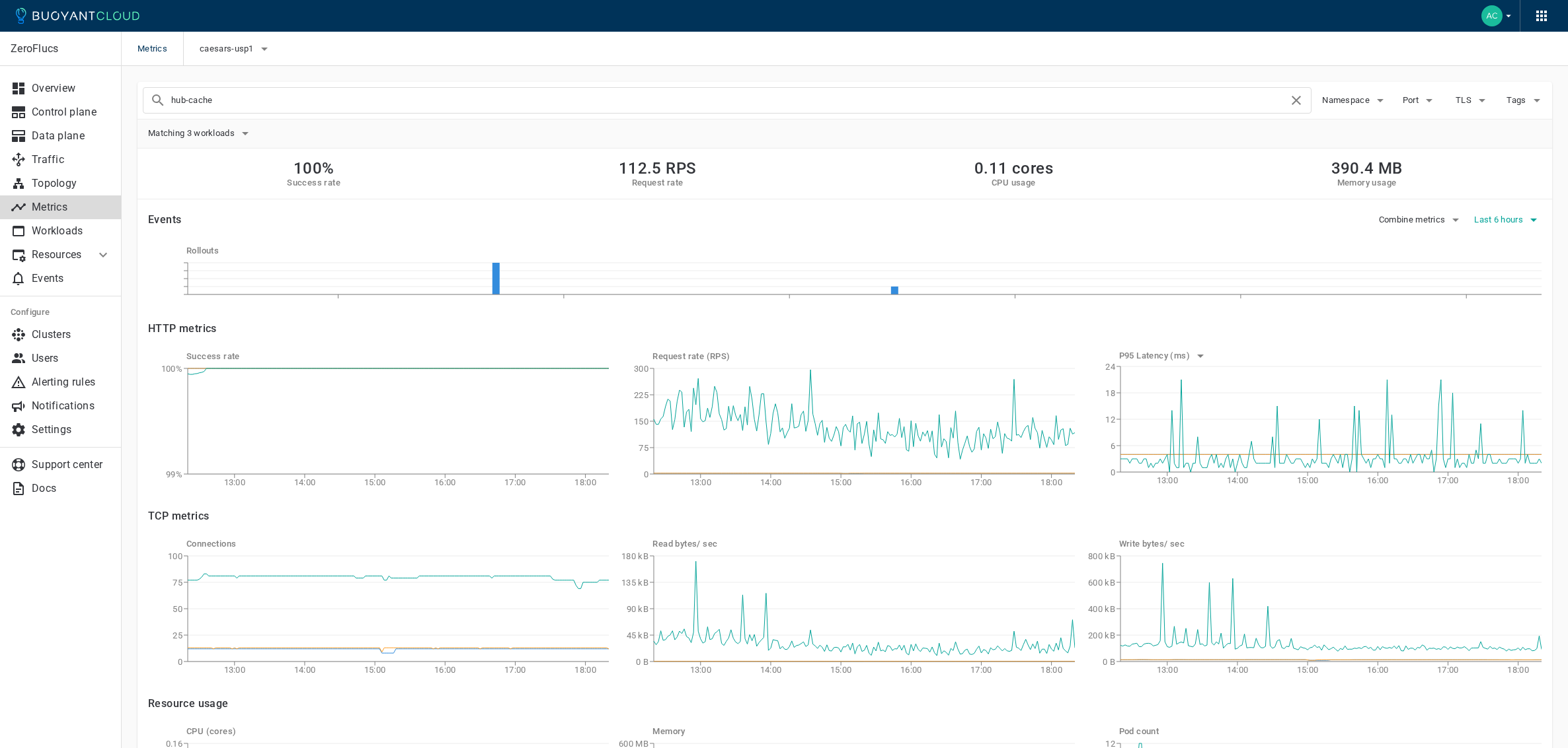
click at [1524, 215] on span "Last 6 hours" at bounding box center [1499, 220] width 52 height 11
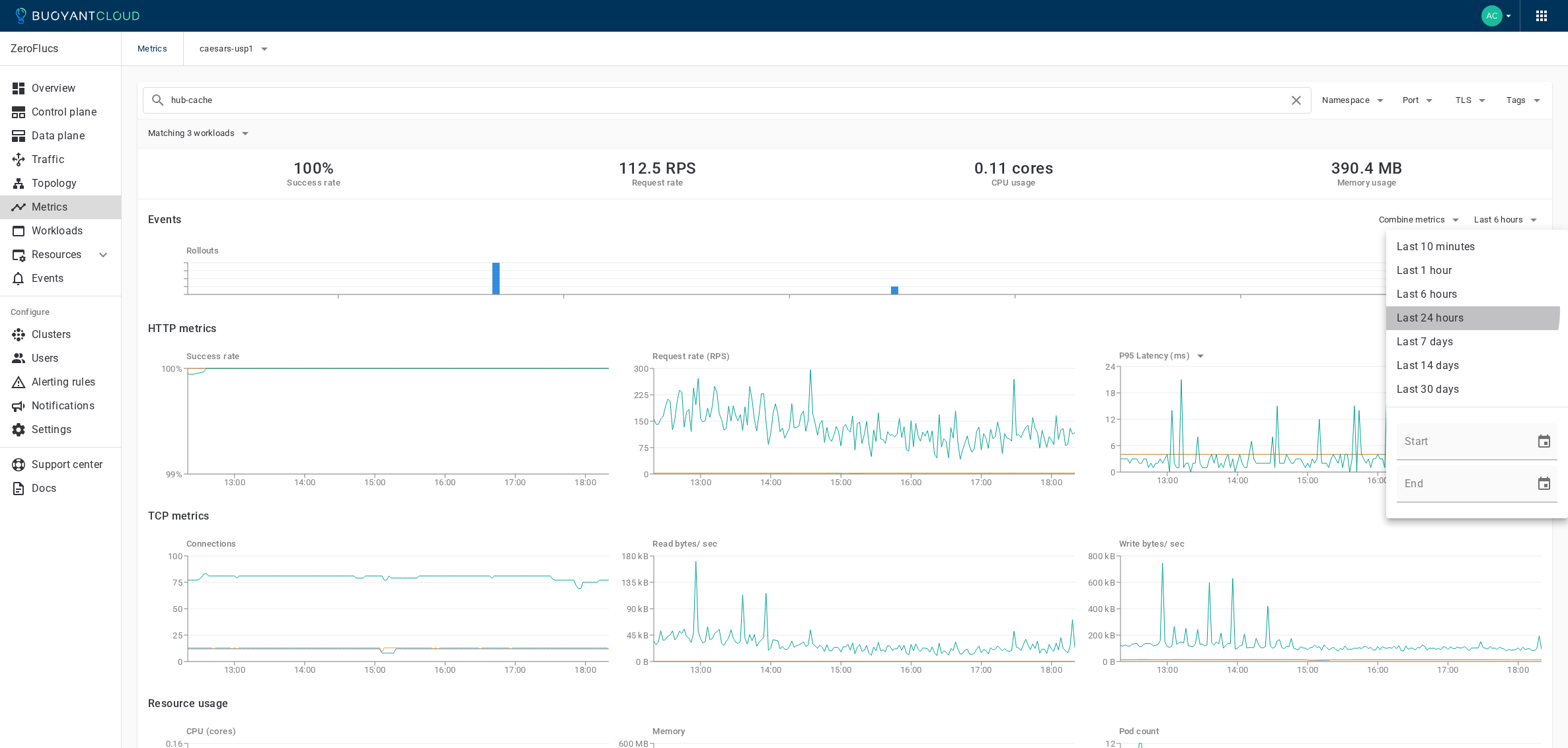
click at [1459, 311] on li "Last 24 hours" at bounding box center [1476, 318] width 181 height 23
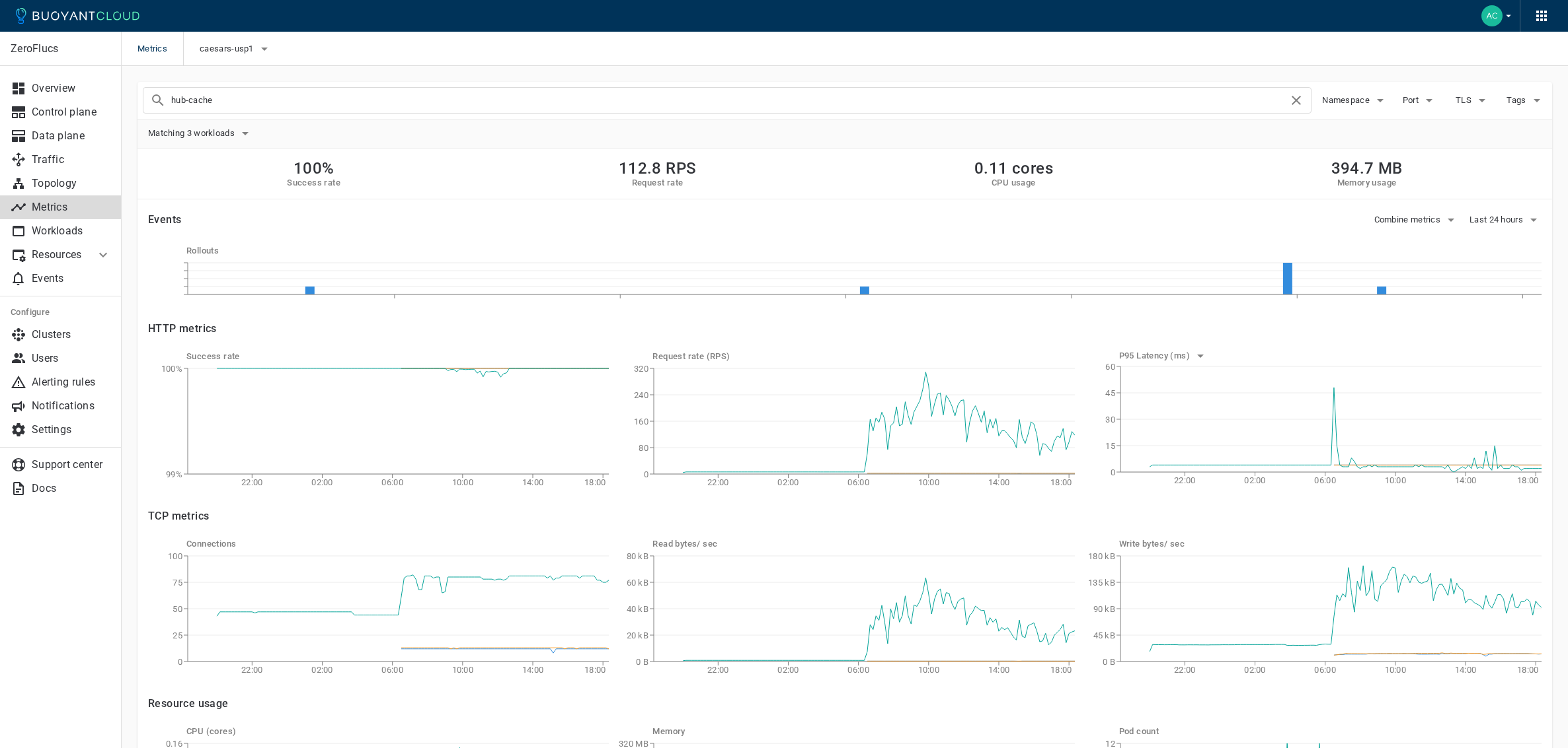
scroll to position [1, 0]
